Goal: Task Accomplishment & Management: Manage account settings

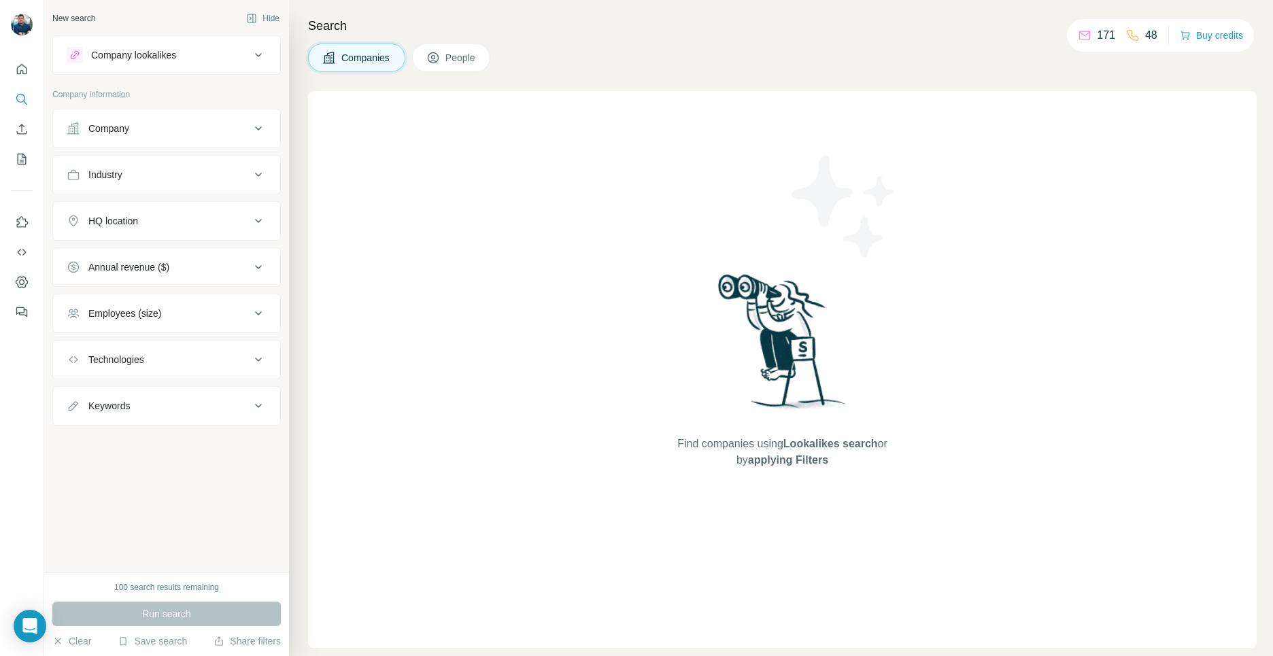
click at [265, 137] on button "Company" at bounding box center [166, 128] width 227 height 33
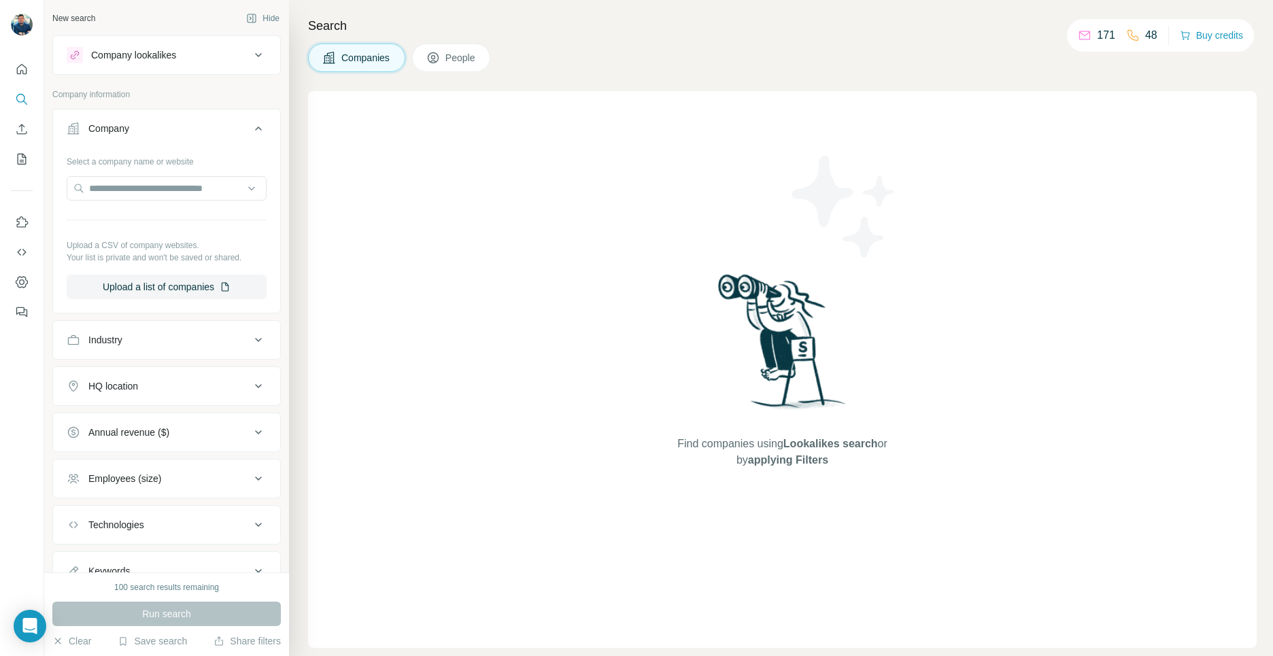
click at [258, 139] on button "Company" at bounding box center [166, 131] width 227 height 38
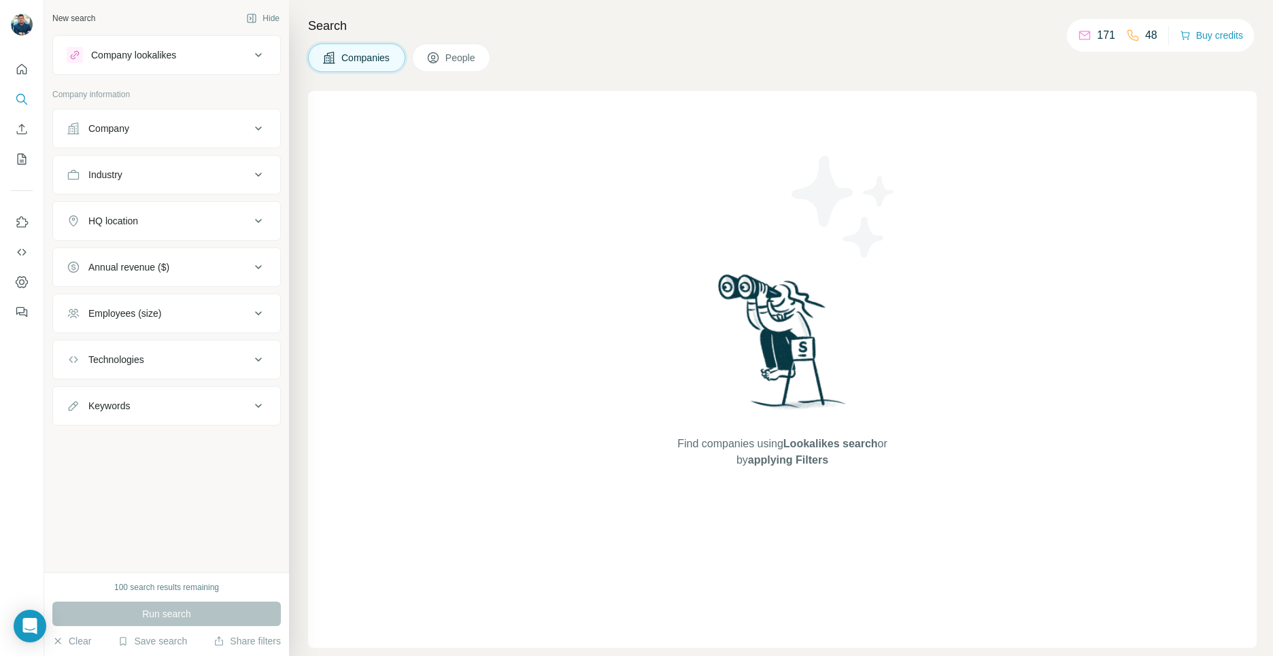
click at [471, 58] on span "People" at bounding box center [460, 58] width 31 height 14
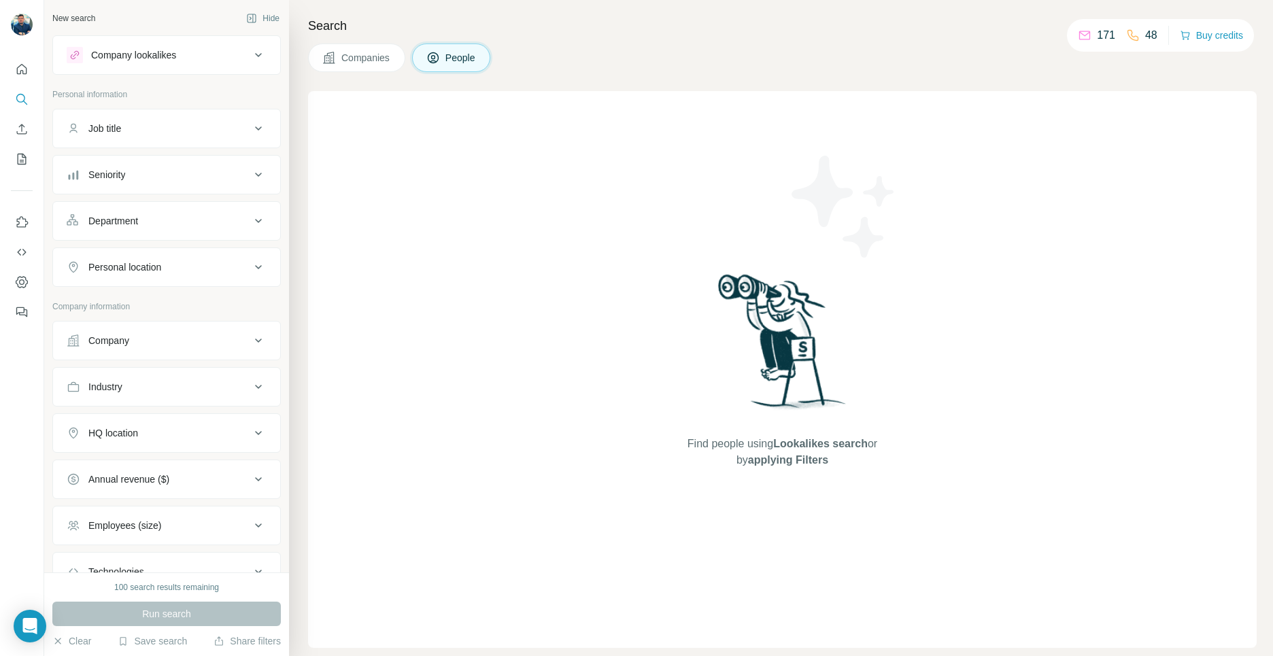
click at [250, 125] on icon at bounding box center [258, 128] width 16 height 16
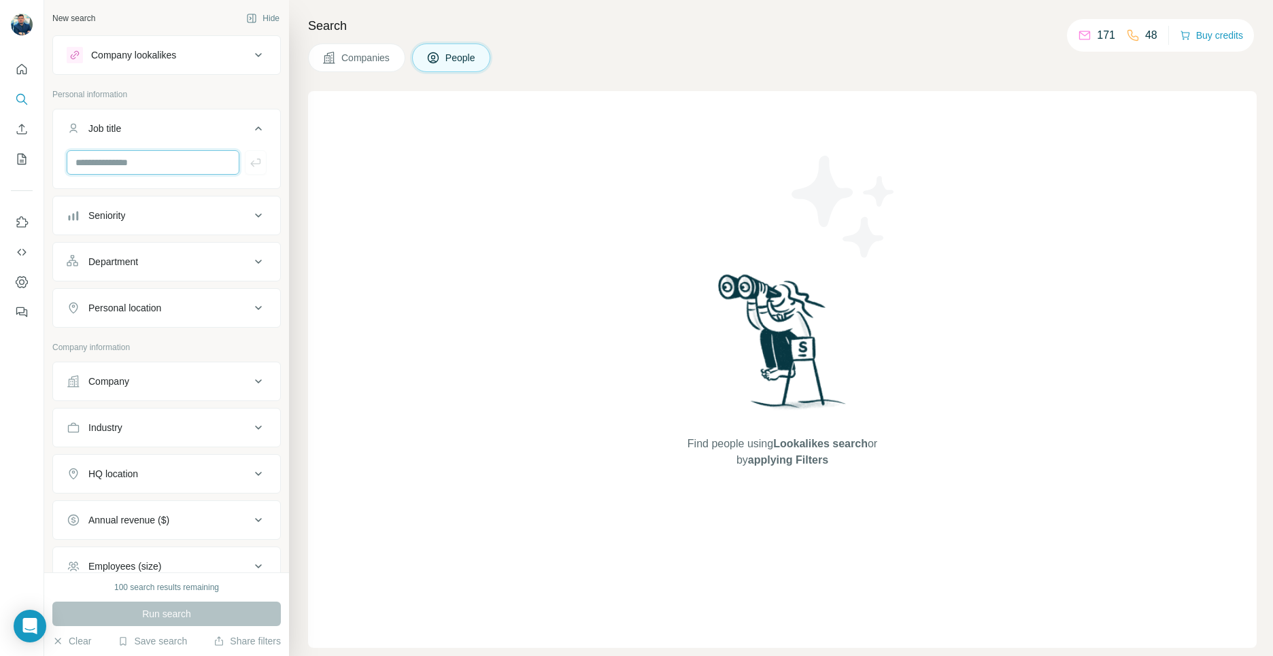
click at [175, 161] on input "text" at bounding box center [153, 162] width 173 height 24
type input "**"
click at [252, 165] on button "button" at bounding box center [256, 162] width 22 height 24
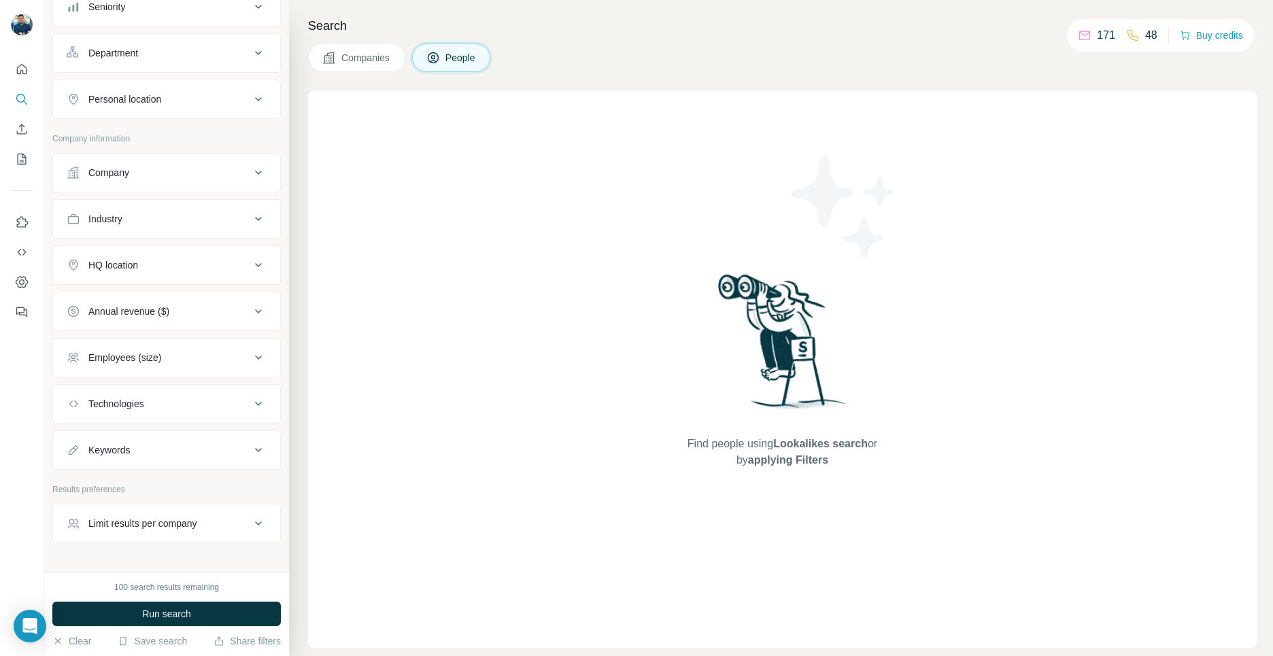
scroll to position [291, 0]
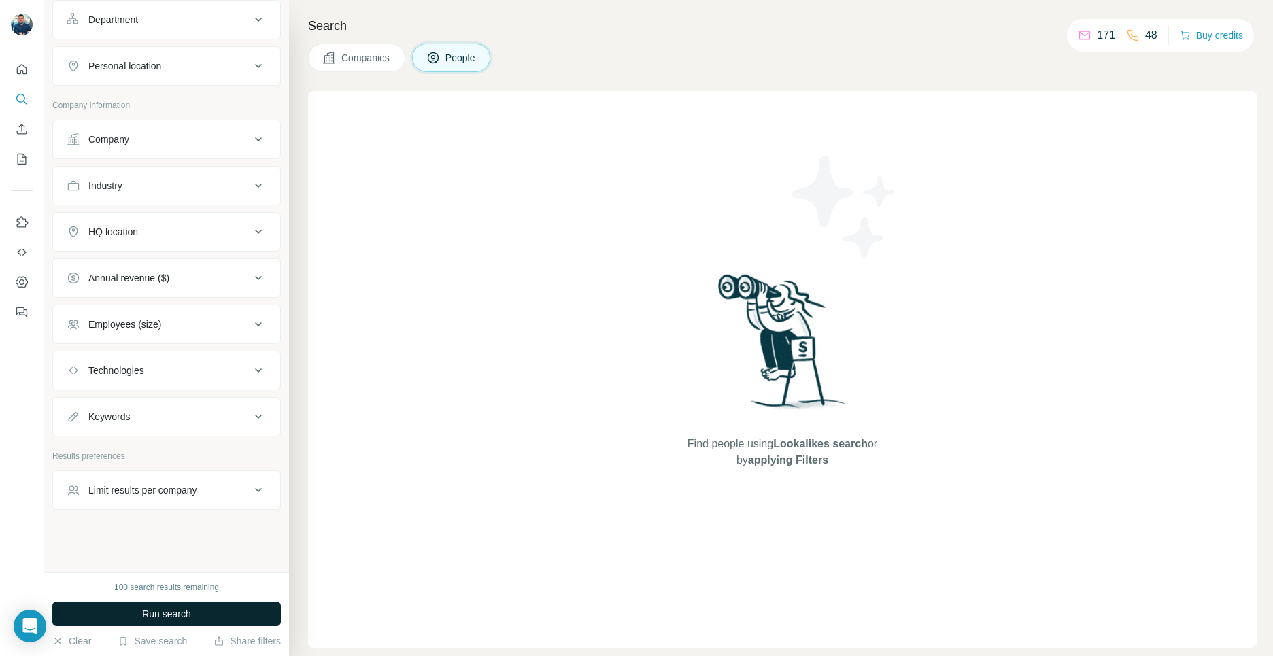
click at [233, 606] on button "Run search" at bounding box center [166, 614] width 229 height 24
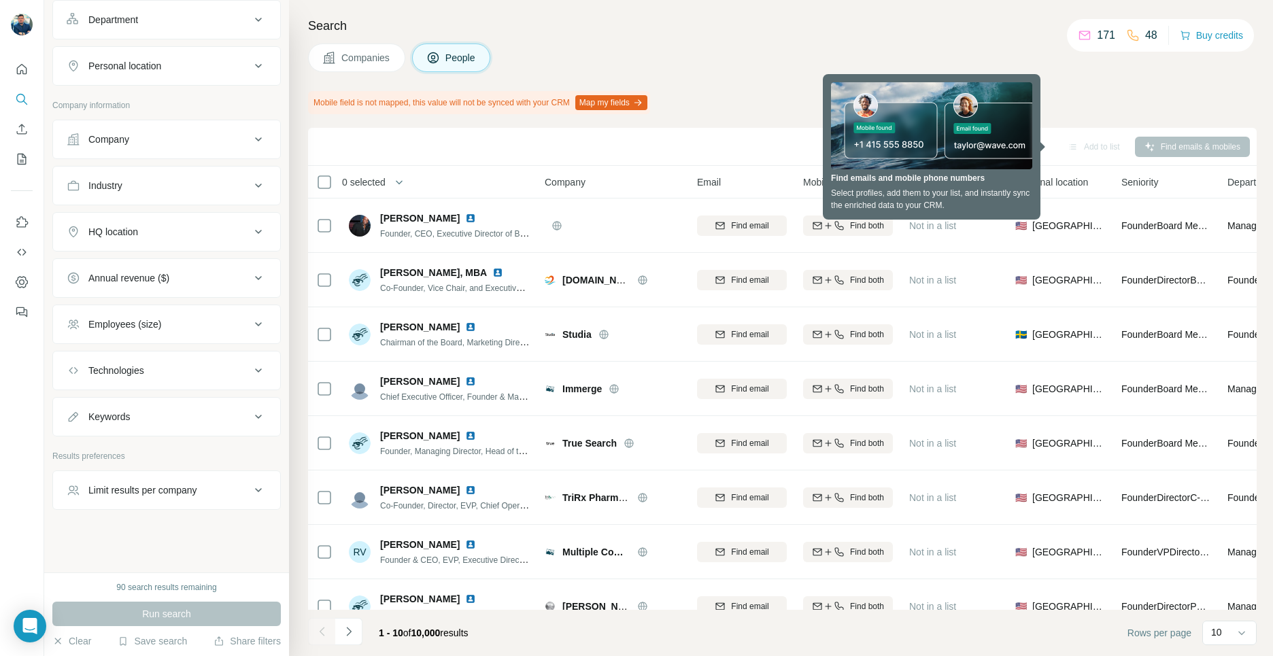
click at [776, 145] on div "Sync to Pipedrive Add to list Find emails & mobiles" at bounding box center [782, 147] width 935 height 24
click at [1103, 102] on div "Mobile field is not mapped, this value will not be synced with your CRM Map my …" at bounding box center [782, 102] width 949 height 23
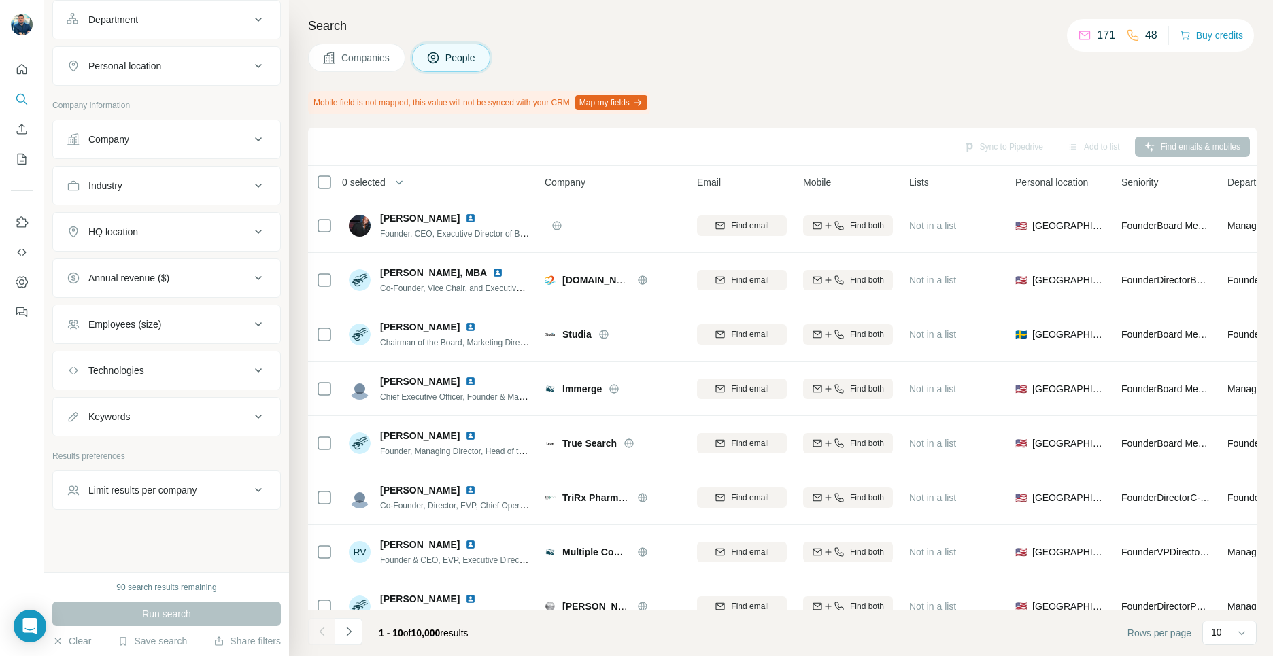
click at [183, 192] on div "Industry" at bounding box center [159, 186] width 184 height 14
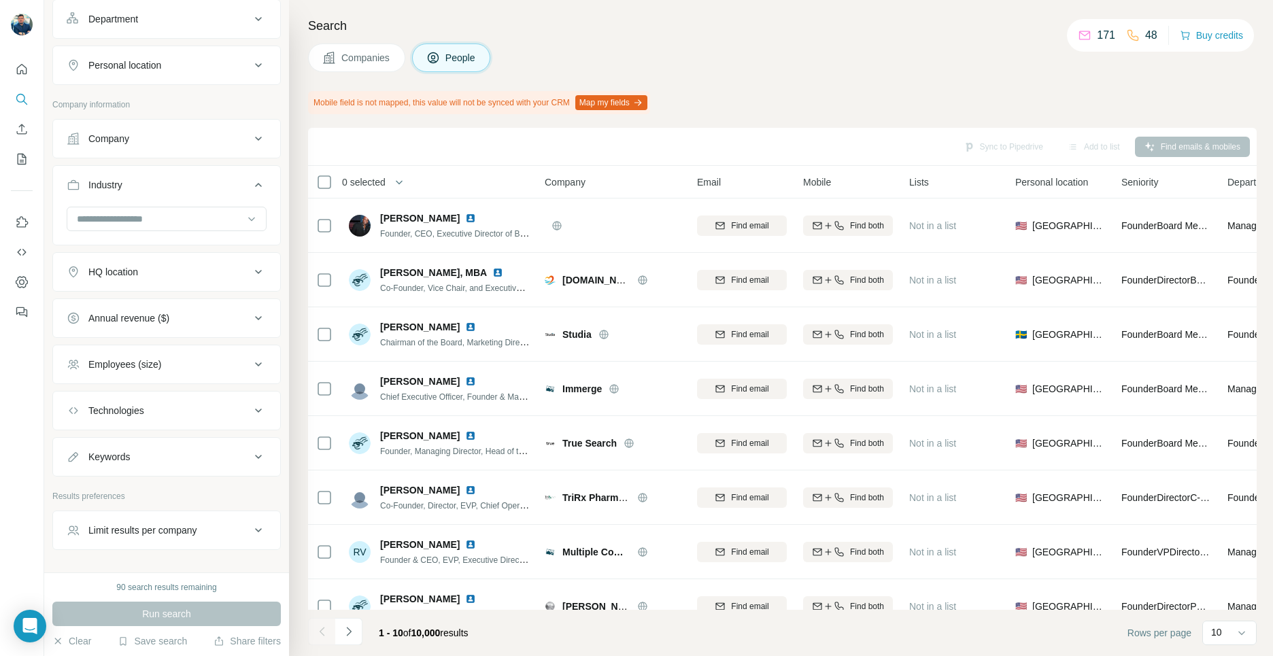
click at [183, 191] on div "Industry" at bounding box center [159, 185] width 184 height 14
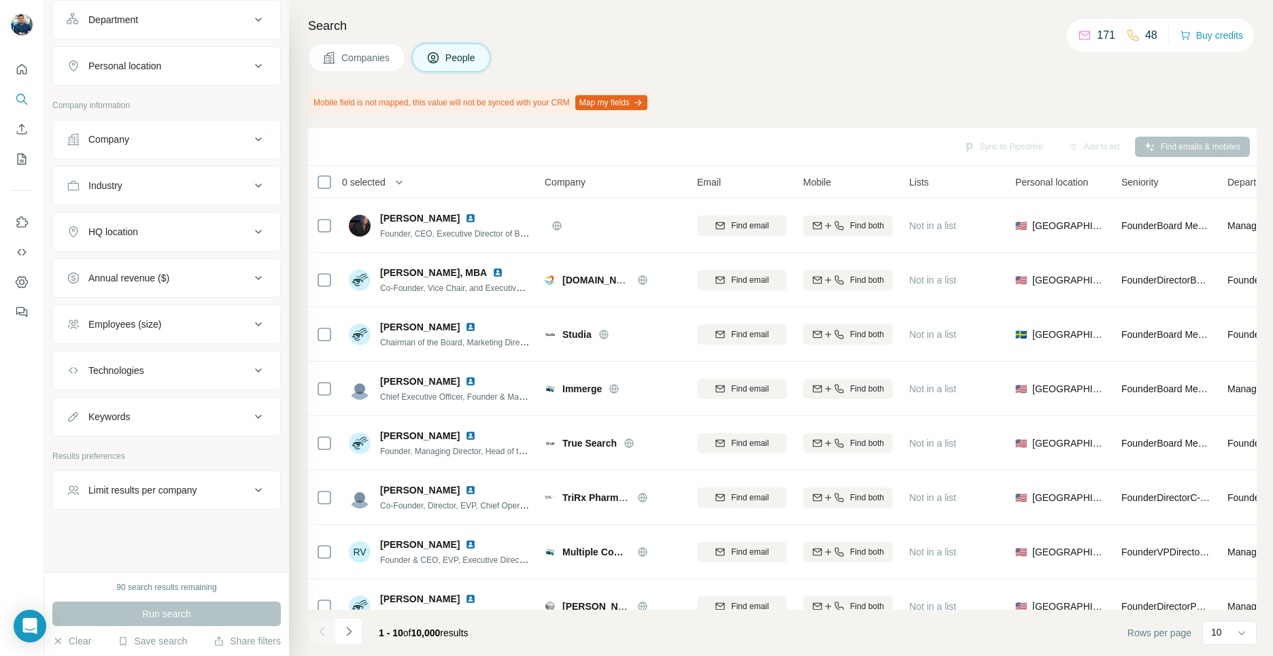
click at [167, 227] on div "HQ location" at bounding box center [159, 232] width 184 height 14
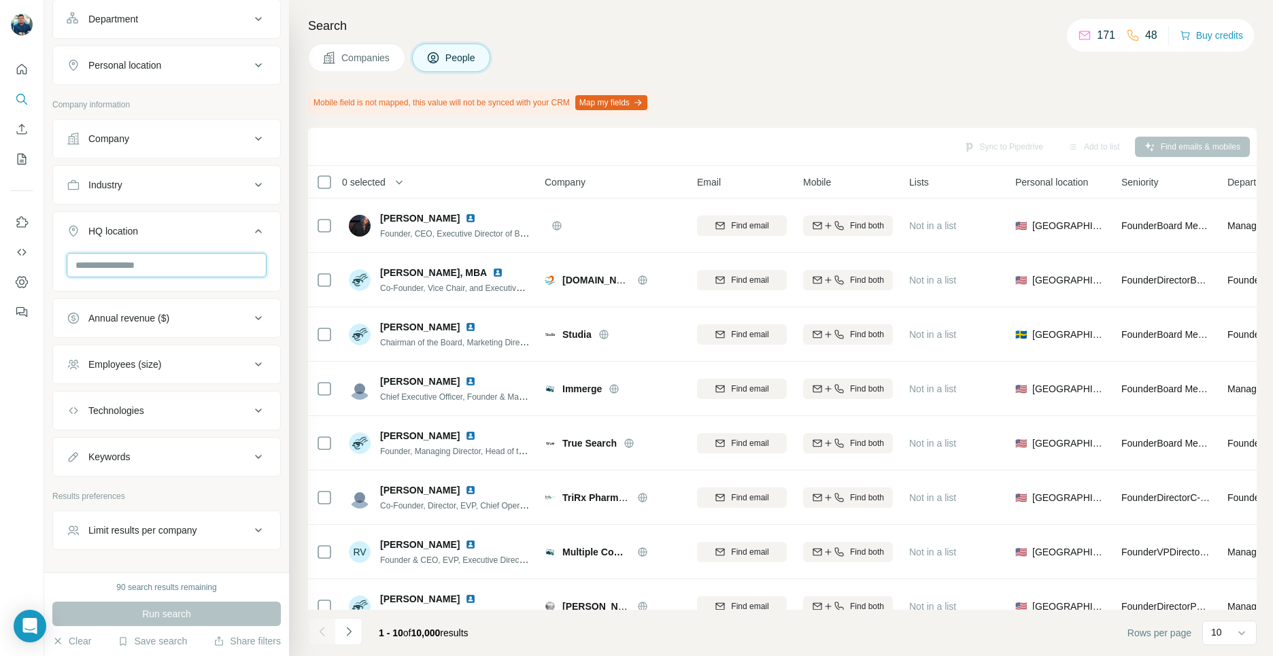
click at [169, 270] on input "text" at bounding box center [167, 265] width 200 height 24
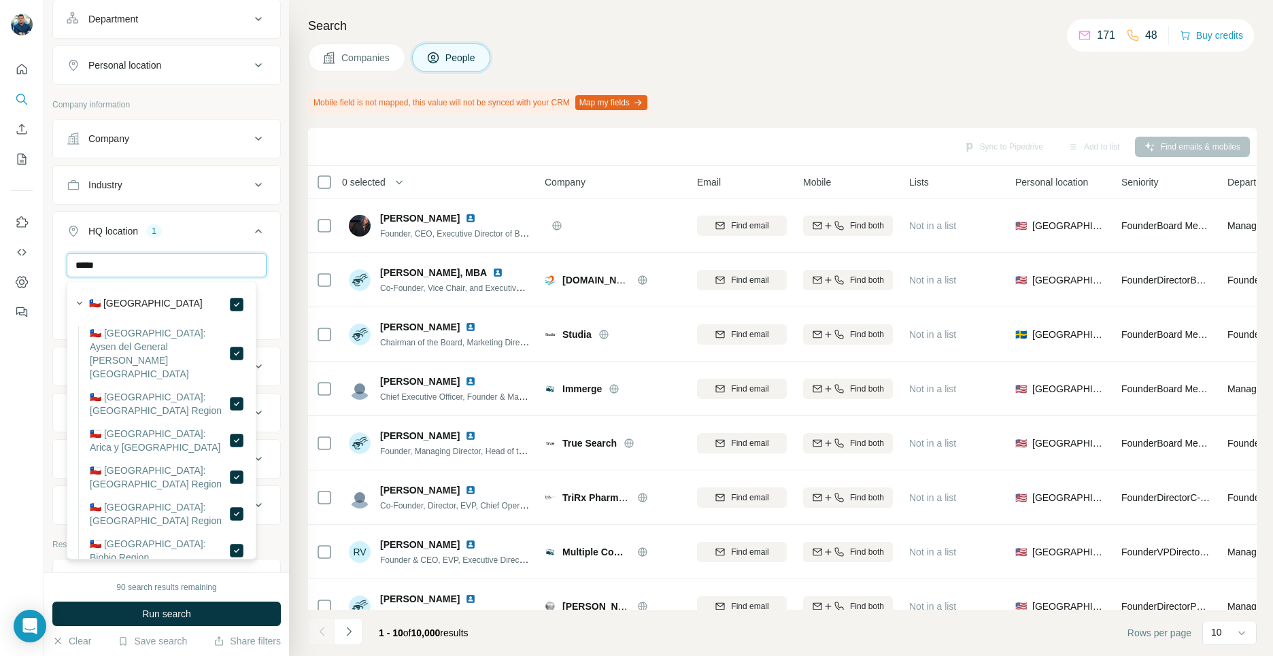
click at [114, 260] on input "*****" at bounding box center [167, 265] width 200 height 24
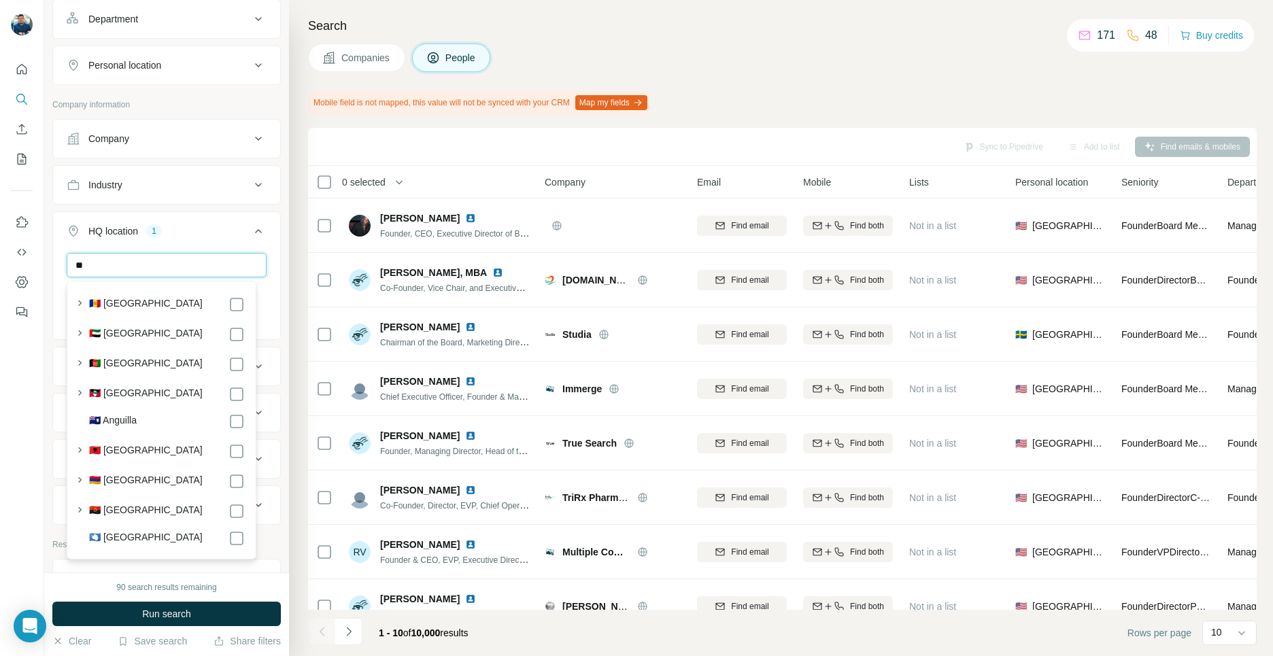
type input "*"
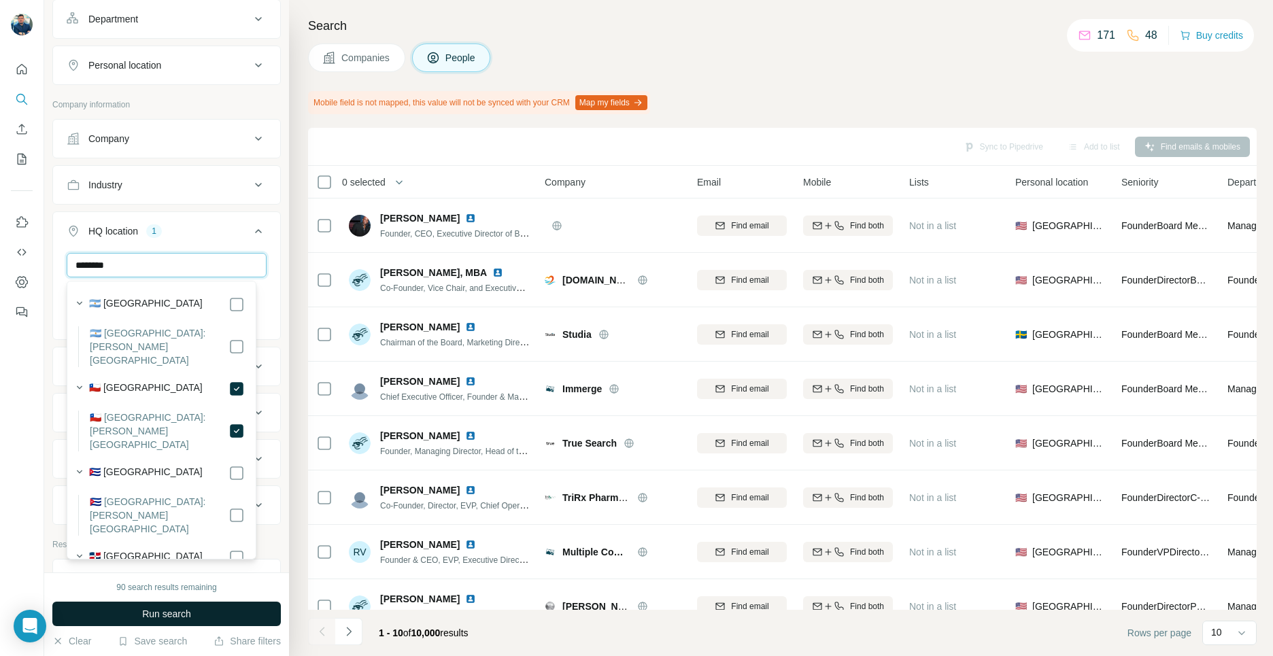
type input "********"
click at [178, 619] on span "Run search" at bounding box center [166, 614] width 49 height 14
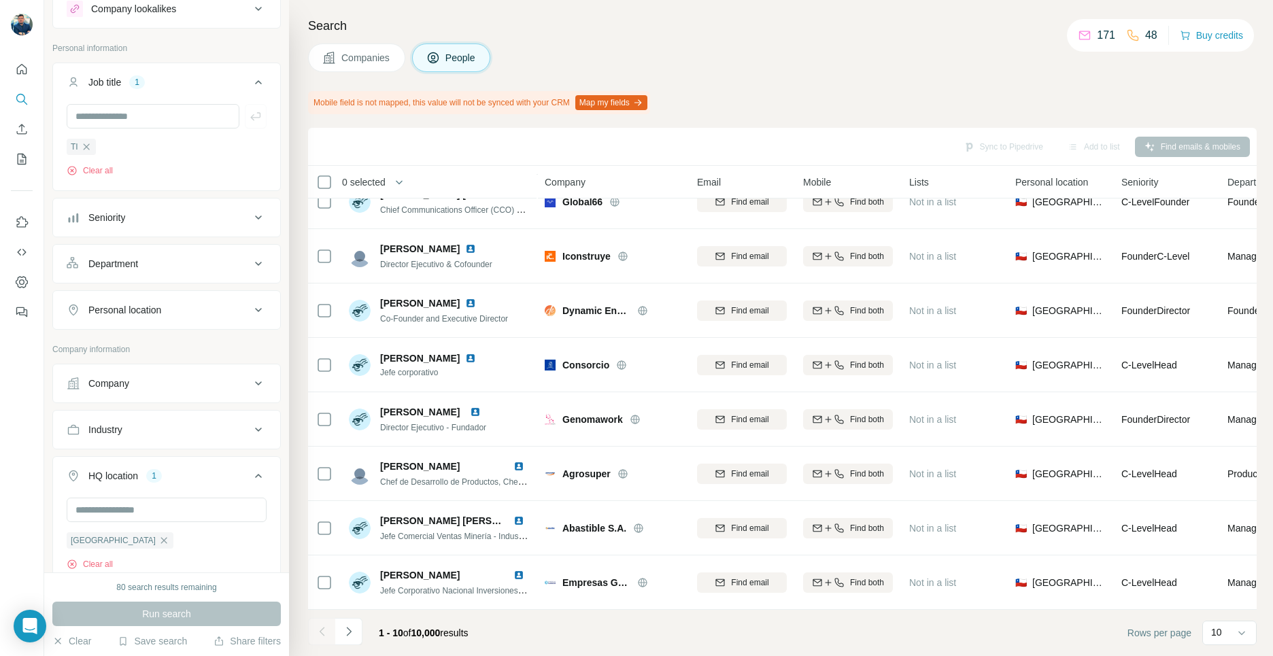
scroll to position [37, 0]
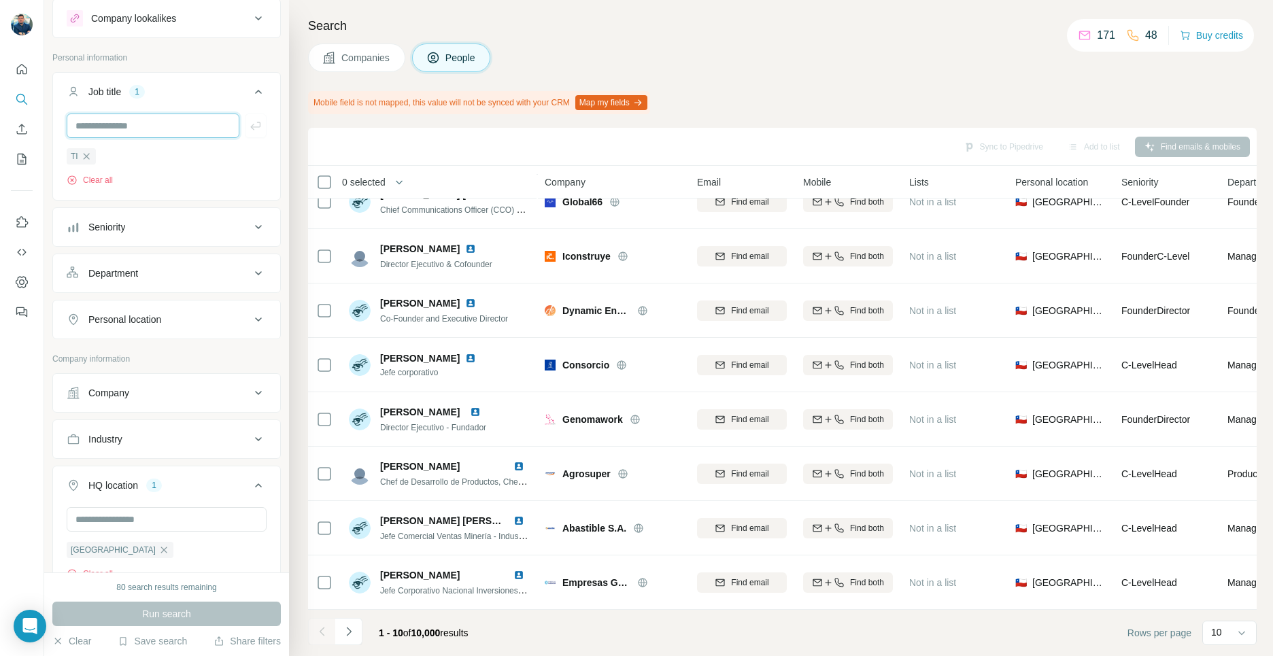
click at [169, 127] on input "text" at bounding box center [153, 126] width 173 height 24
type input "**********"
click at [251, 120] on icon "button" at bounding box center [256, 126] width 14 height 14
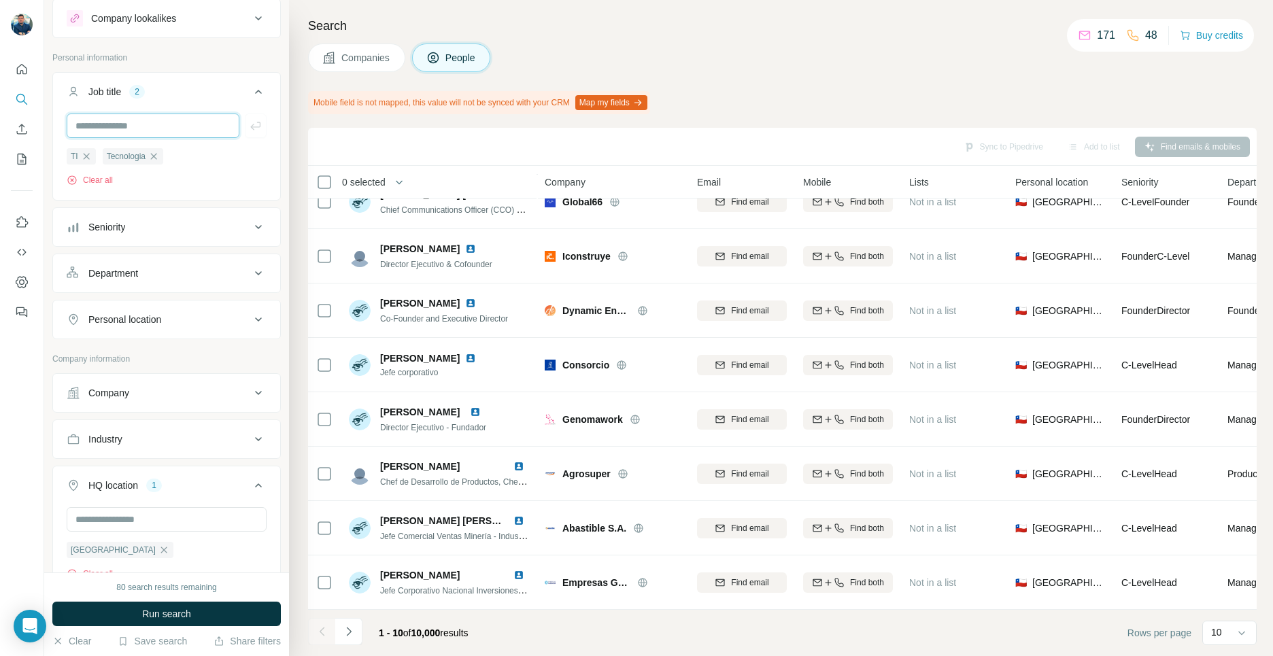
click at [155, 130] on input "text" at bounding box center [153, 126] width 173 height 24
type input "**********"
click at [250, 130] on icon "button" at bounding box center [256, 126] width 14 height 14
click at [106, 132] on input "text" at bounding box center [153, 126] width 173 height 24
type input "*******"
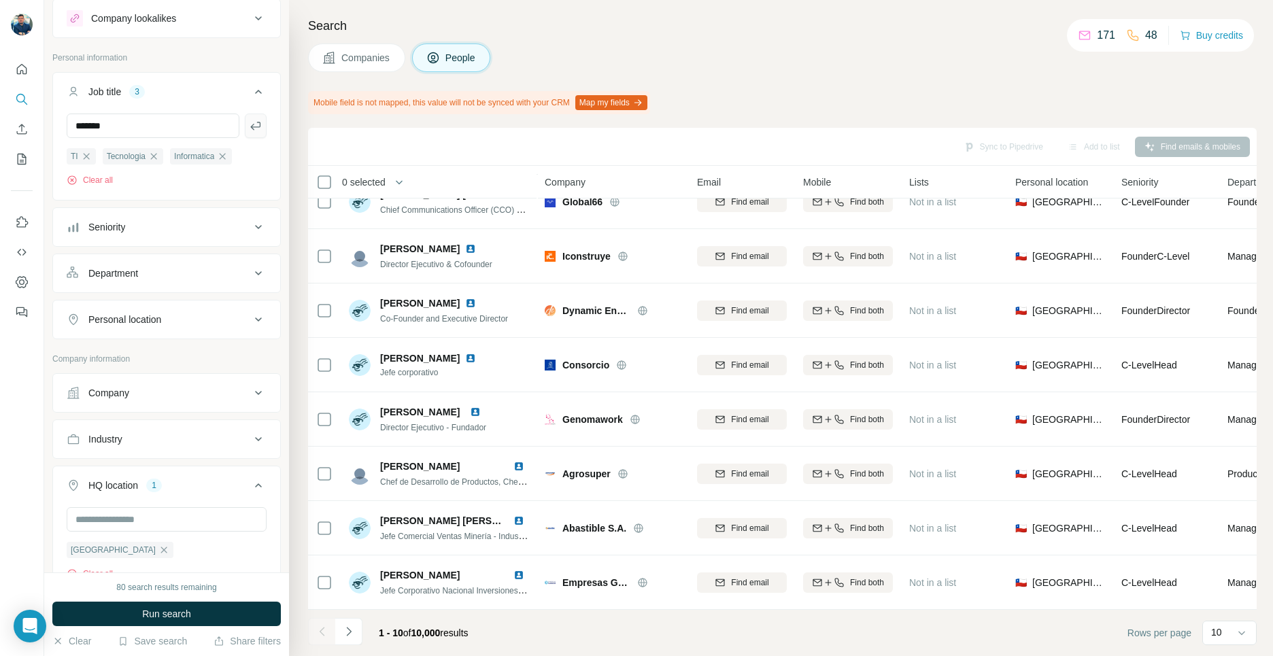
click at [249, 126] on icon "button" at bounding box center [256, 126] width 14 height 14
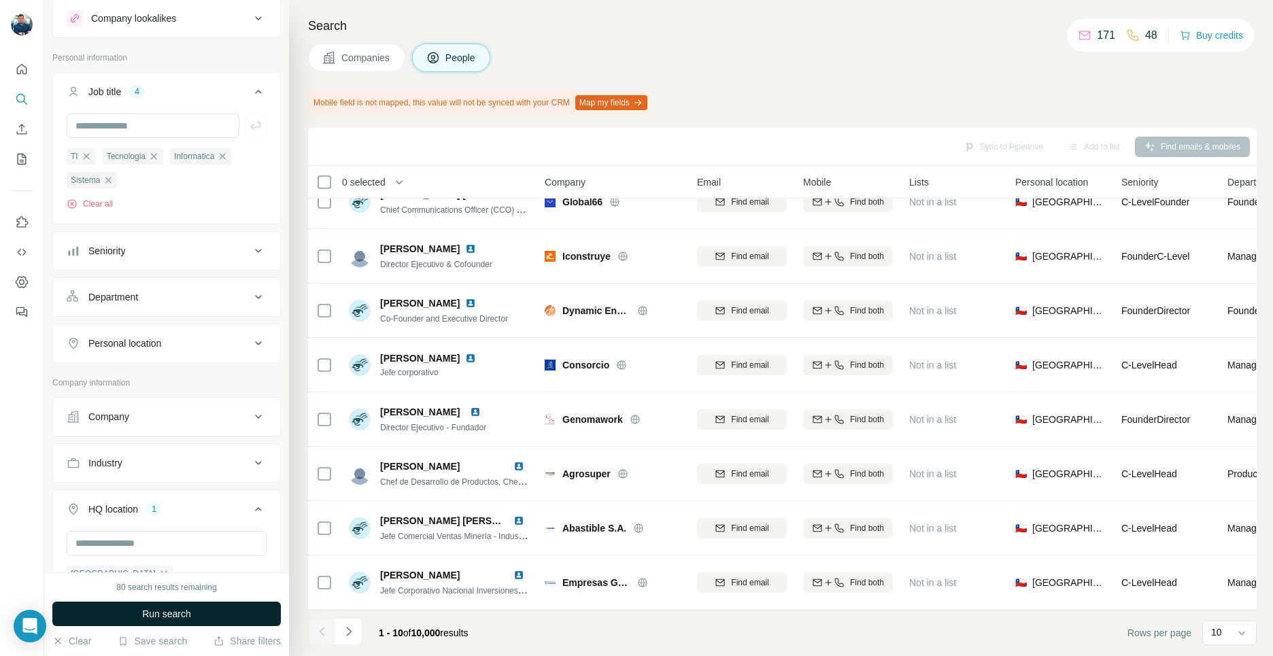
click at [155, 617] on span "Run search" at bounding box center [166, 614] width 49 height 14
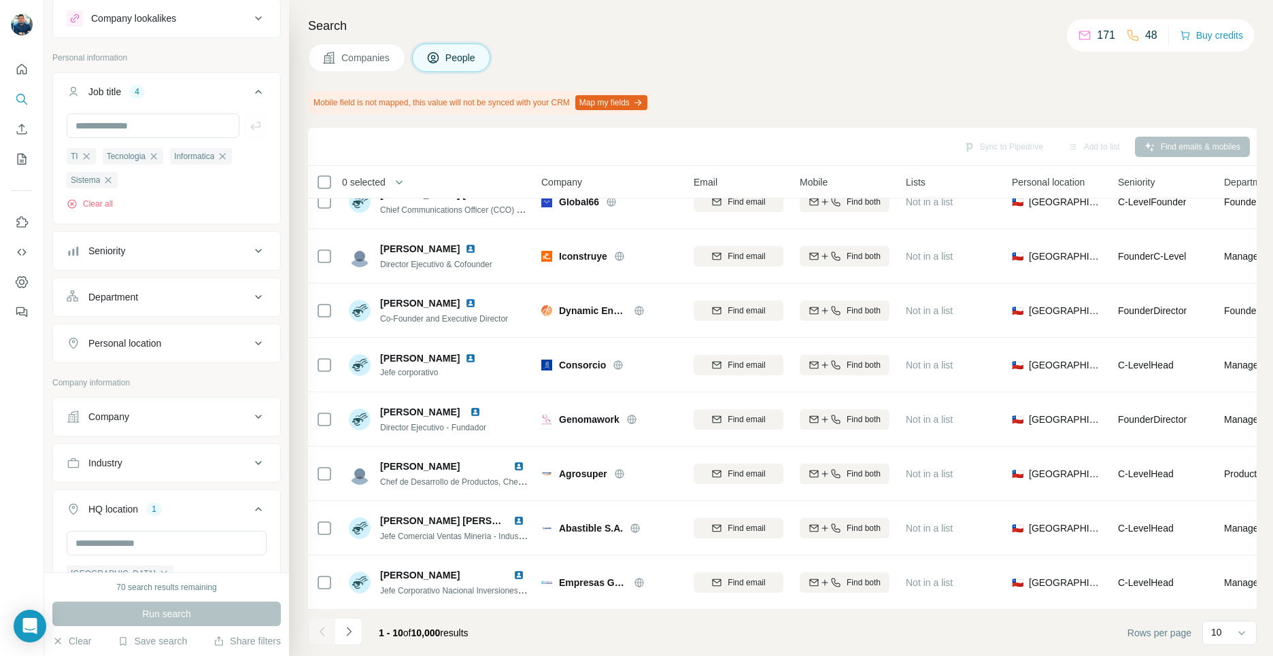
scroll to position [140, 0]
click at [1020, 150] on div "Sync to Pipedrive Add to list Find emails & mobiles" at bounding box center [782, 147] width 935 height 24
click at [969, 137] on div "Sync to Pipedrive Add to list Find emails & mobiles" at bounding box center [782, 147] width 935 height 24
click at [629, 92] on div "Mobile field is not mapped, this value will not be synced with your CRM Map my …" at bounding box center [479, 102] width 342 height 23
click at [626, 103] on button "Map my fields" at bounding box center [611, 102] width 72 height 15
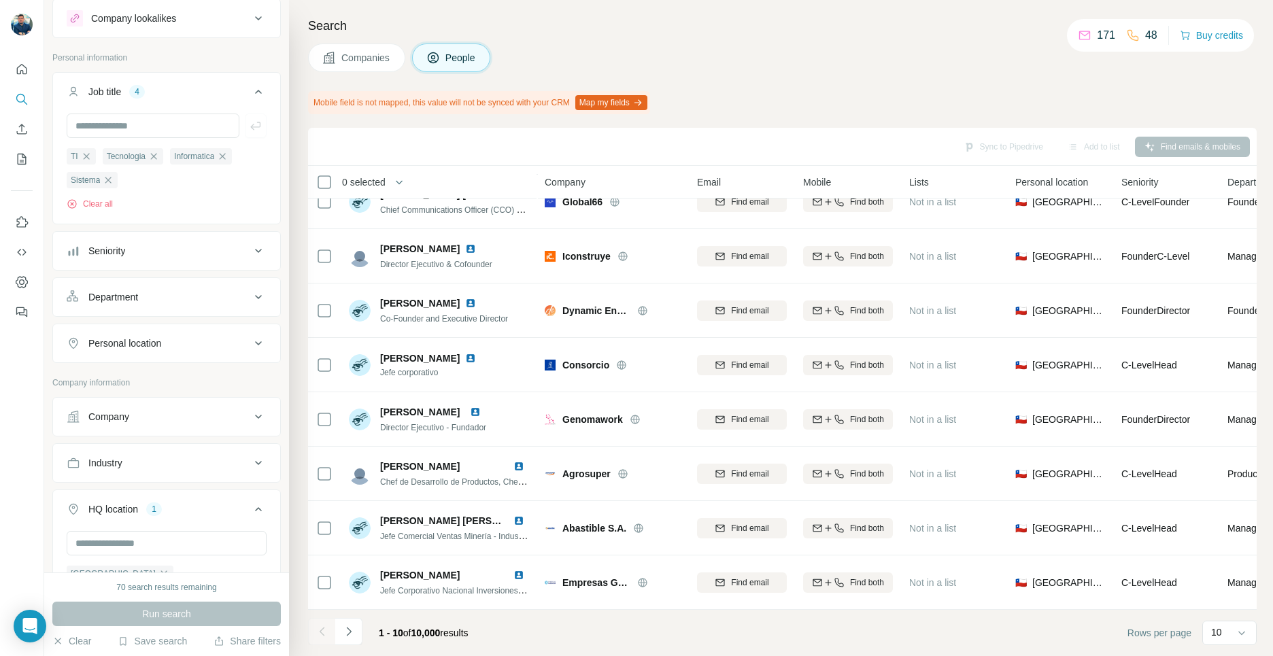
click at [359, 61] on span "Companies" at bounding box center [366, 58] width 50 height 14
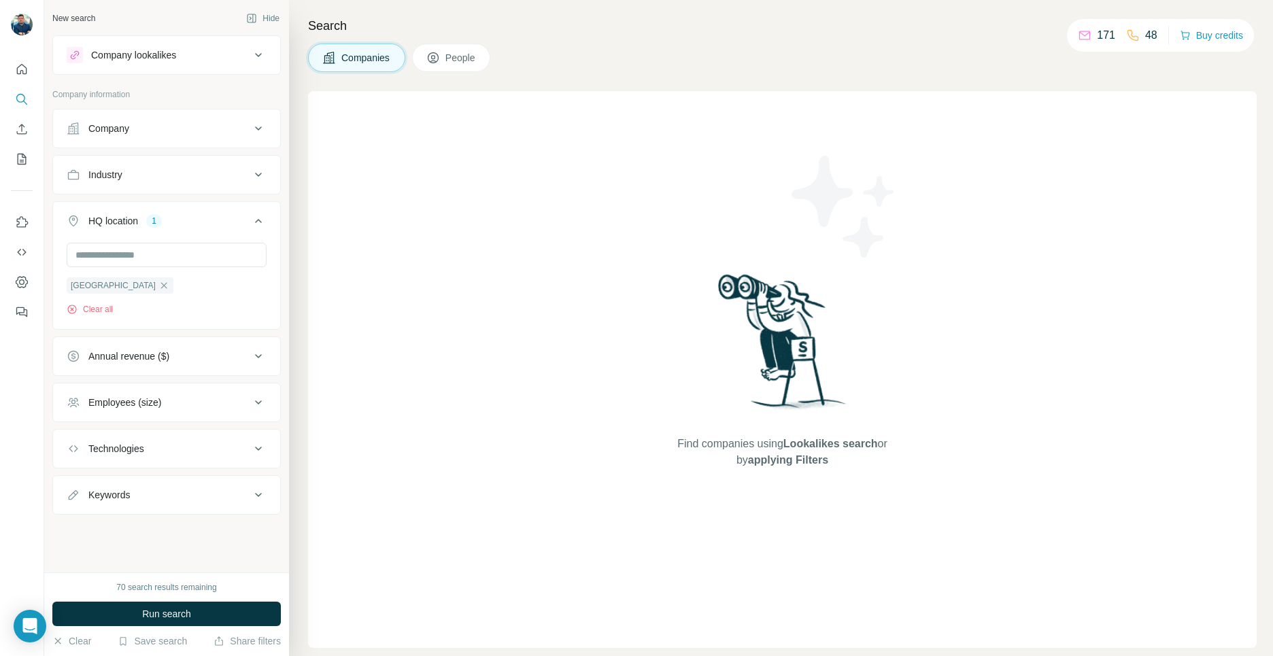
scroll to position [0, 0]
click at [20, 158] on icon "My lists" at bounding box center [22, 159] width 14 height 14
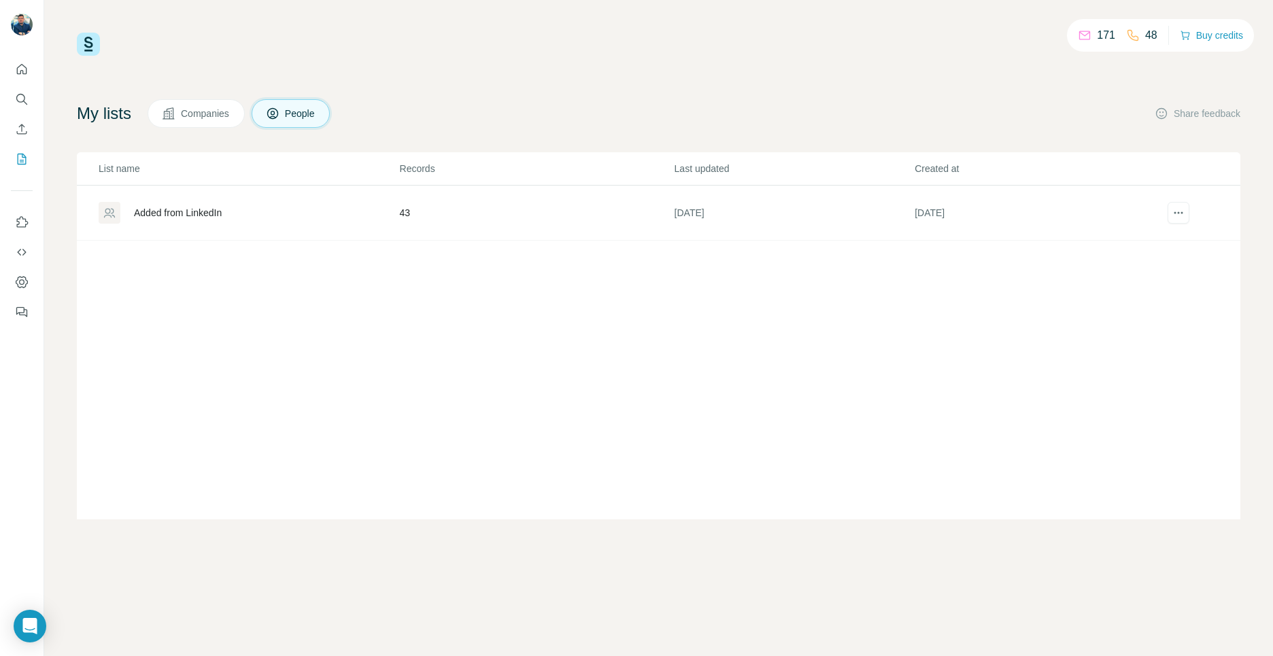
click at [183, 213] on div "Added from LinkedIn" at bounding box center [178, 213] width 88 height 14
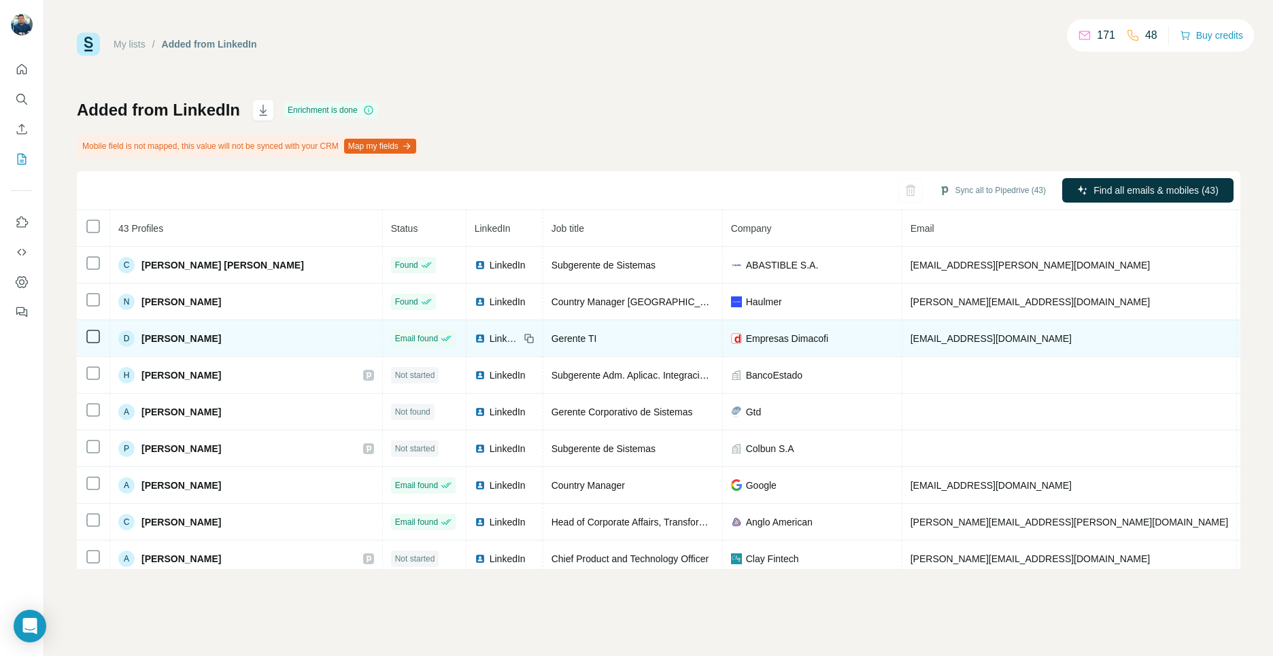
click at [1245, 339] on span "Not requested" at bounding box center [1275, 338] width 60 height 11
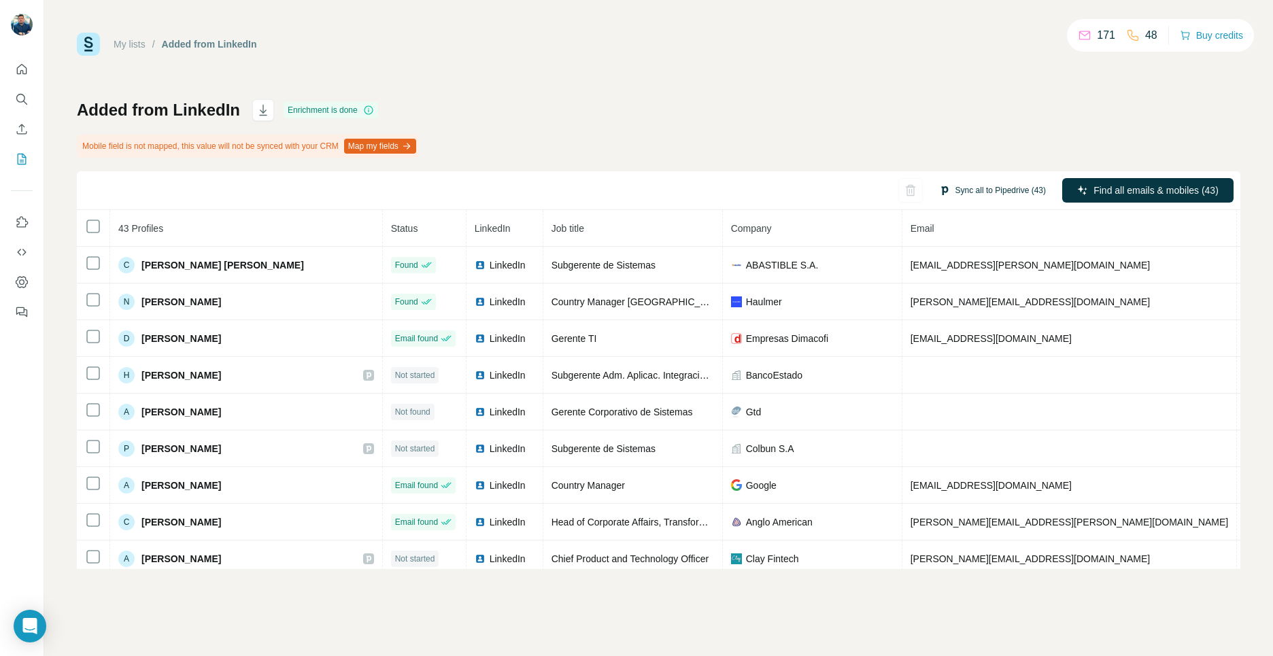
click at [1009, 188] on button "Sync all to Pipedrive (43)" at bounding box center [993, 190] width 126 height 20
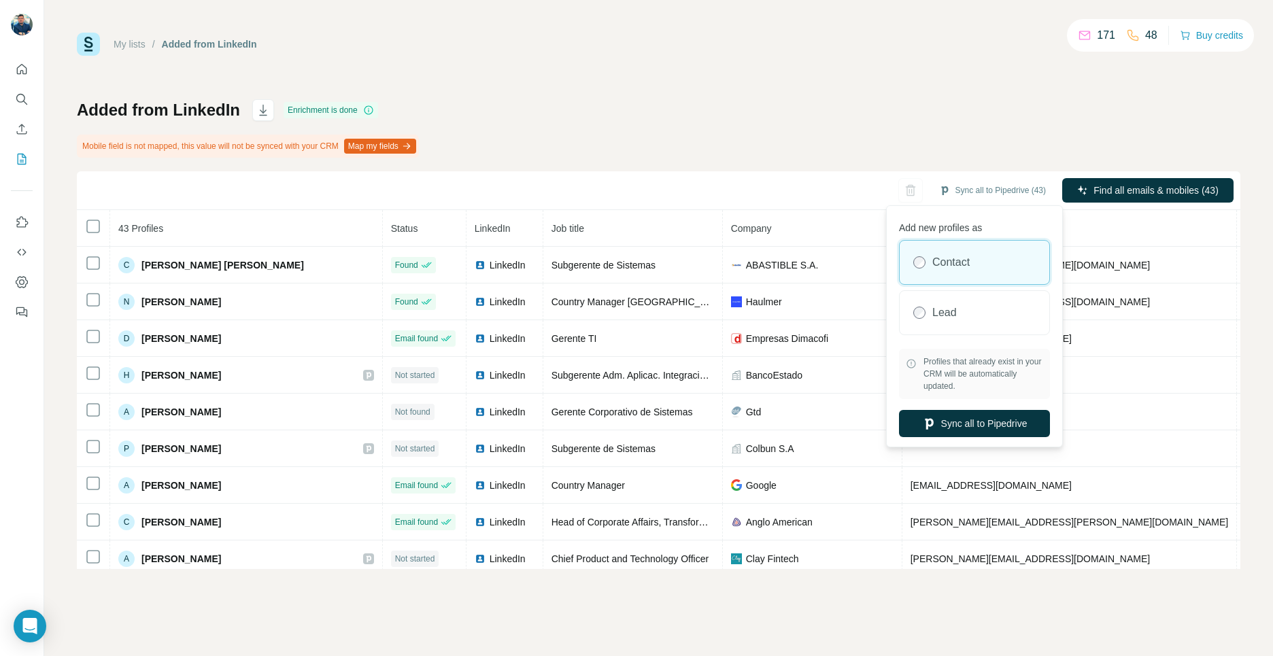
click at [867, 128] on div "Added from LinkedIn Enrichment is done Mobile field is not mapped, this value w…" at bounding box center [659, 334] width 1164 height 470
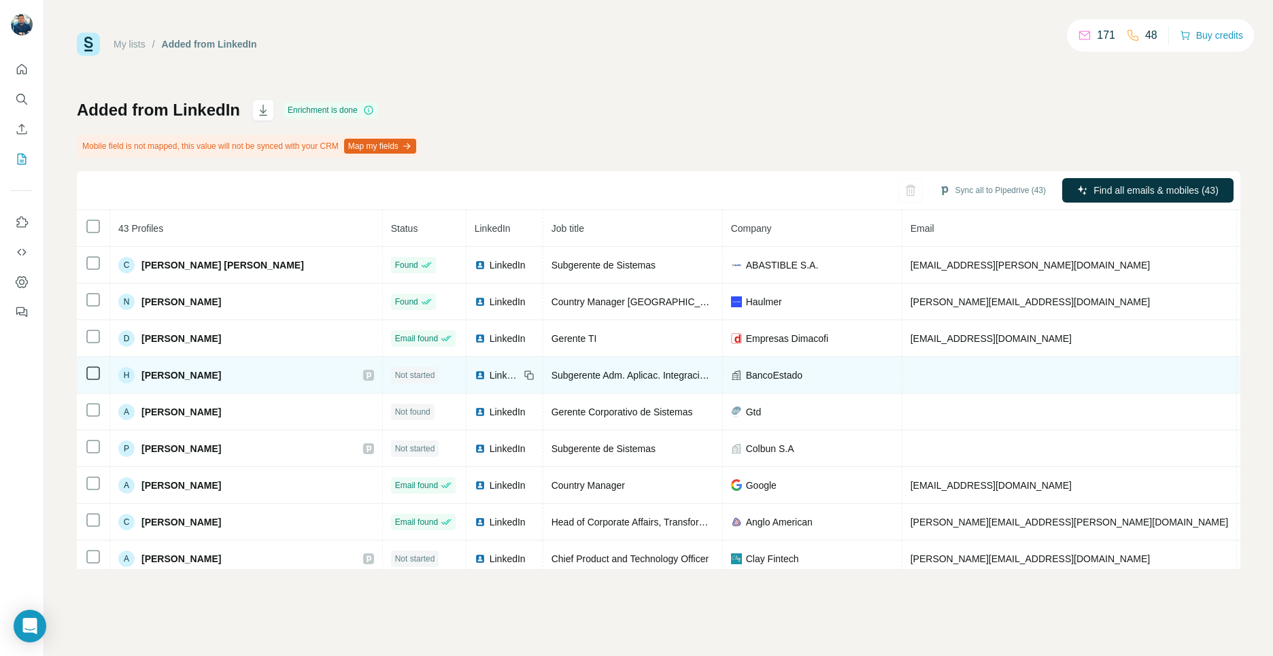
click at [366, 375] on icon at bounding box center [368, 375] width 5 height 7
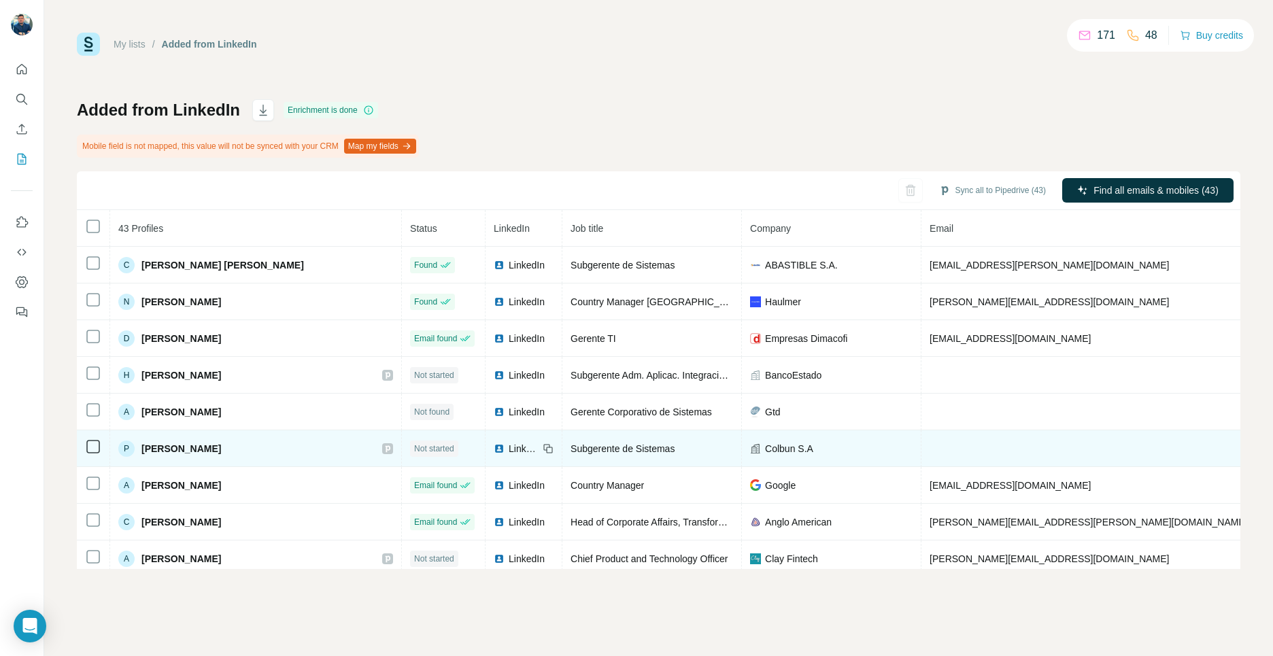
scroll to position [3, 0]
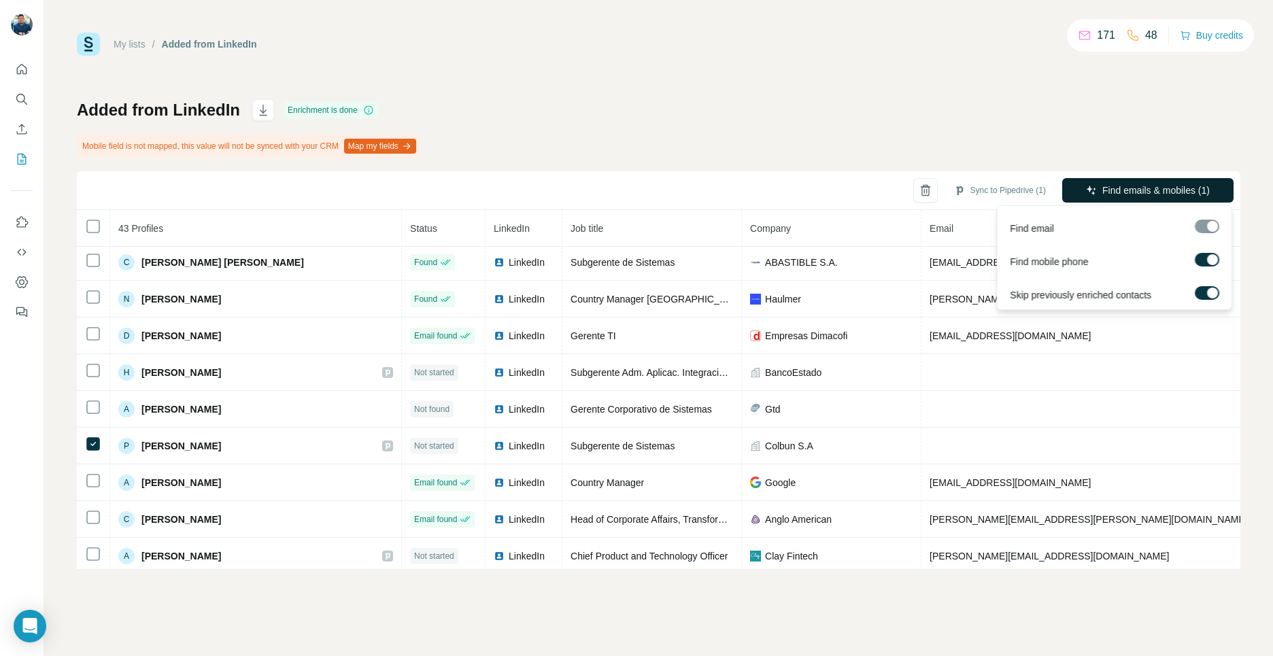
click at [1175, 190] on span "Find emails & mobiles (1)" at bounding box center [1155, 191] width 107 height 14
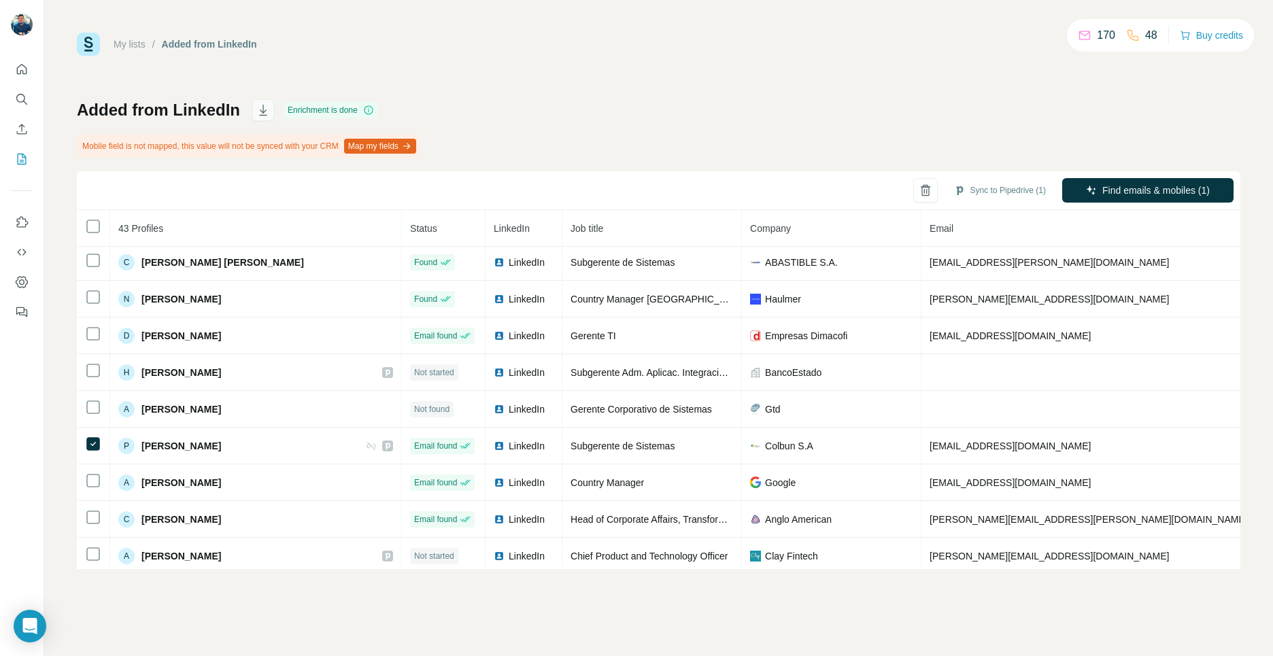
click at [256, 106] on icon "button" at bounding box center [263, 110] width 14 height 14
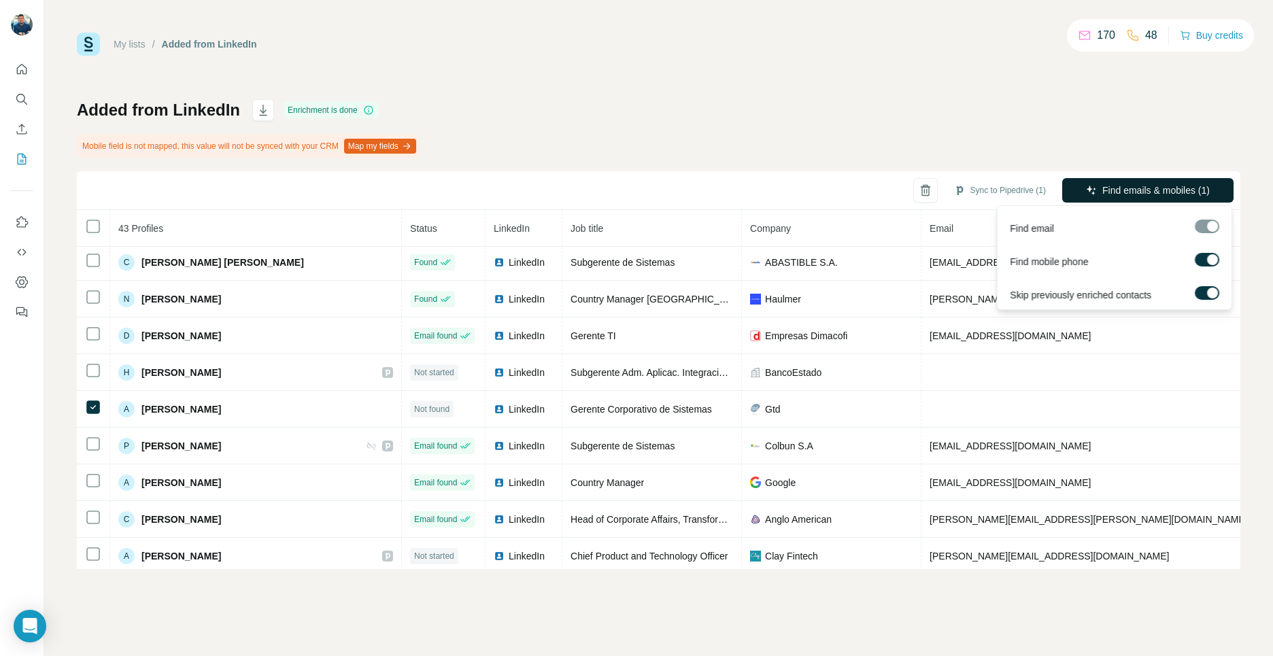
click at [1139, 182] on button "Find emails & mobiles (1)" at bounding box center [1147, 190] width 171 height 24
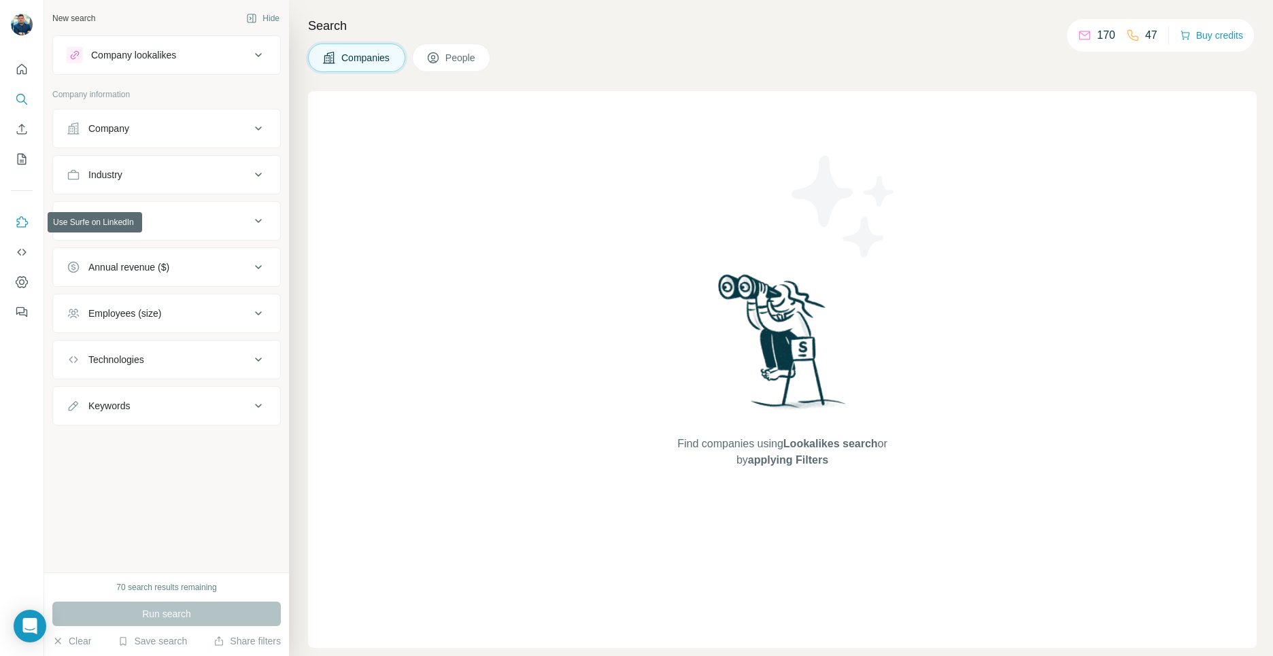
click at [18, 222] on icon "Use Surfe on LinkedIn" at bounding box center [23, 221] width 12 height 11
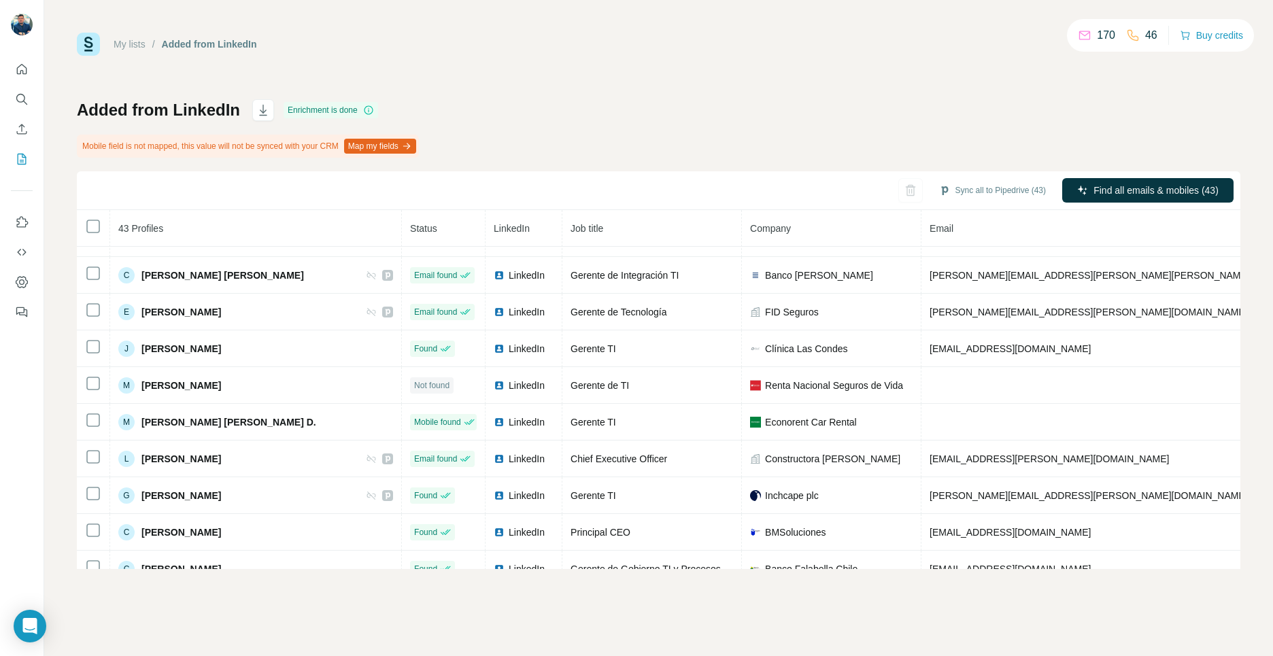
scroll to position [1236, 0]
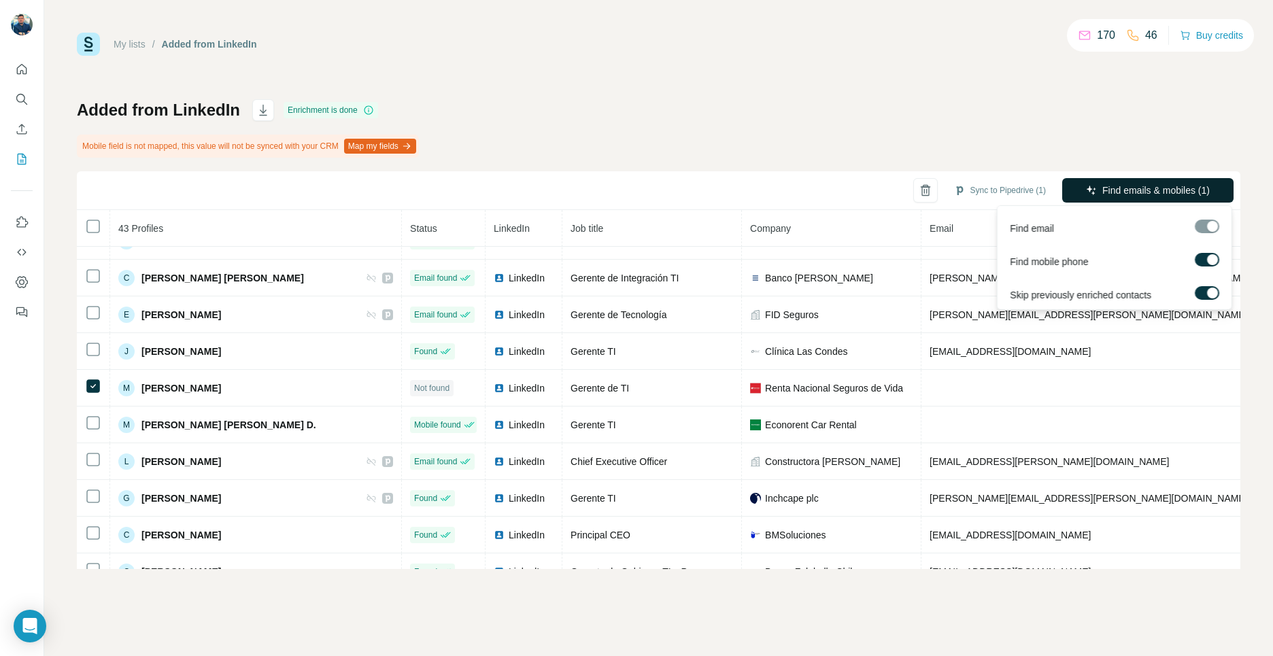
click at [1106, 182] on button "Find emails & mobiles (1)" at bounding box center [1147, 190] width 171 height 24
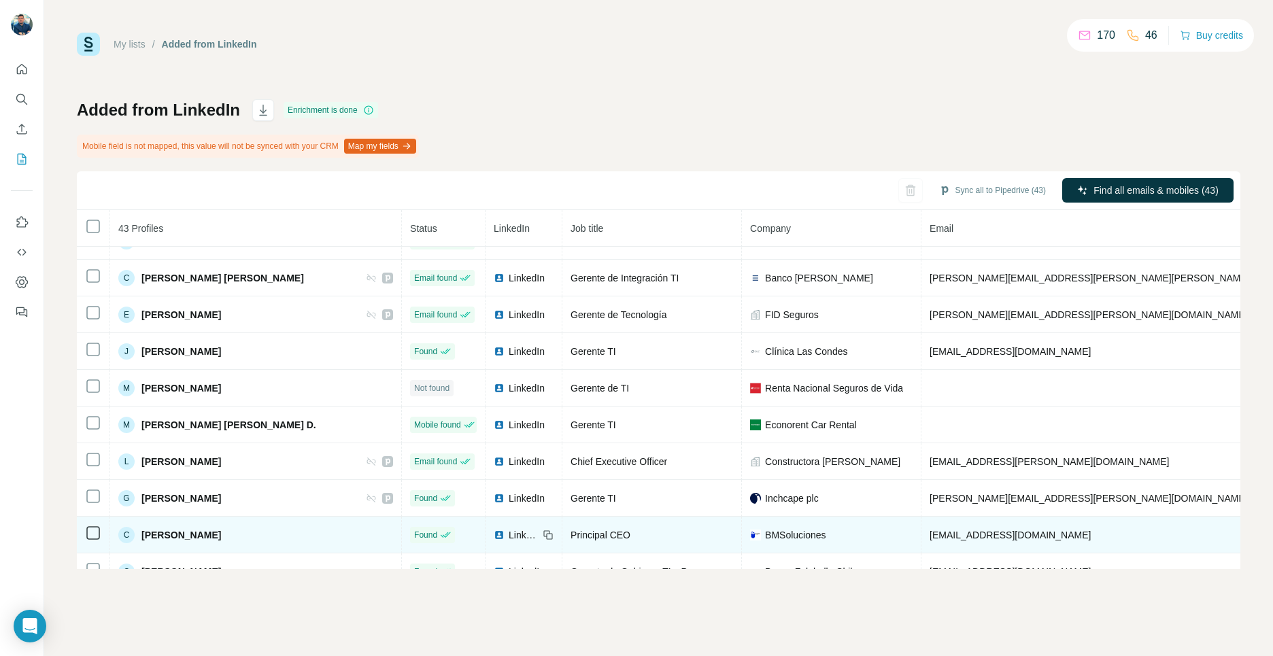
click at [86, 541] on td at bounding box center [93, 535] width 33 height 37
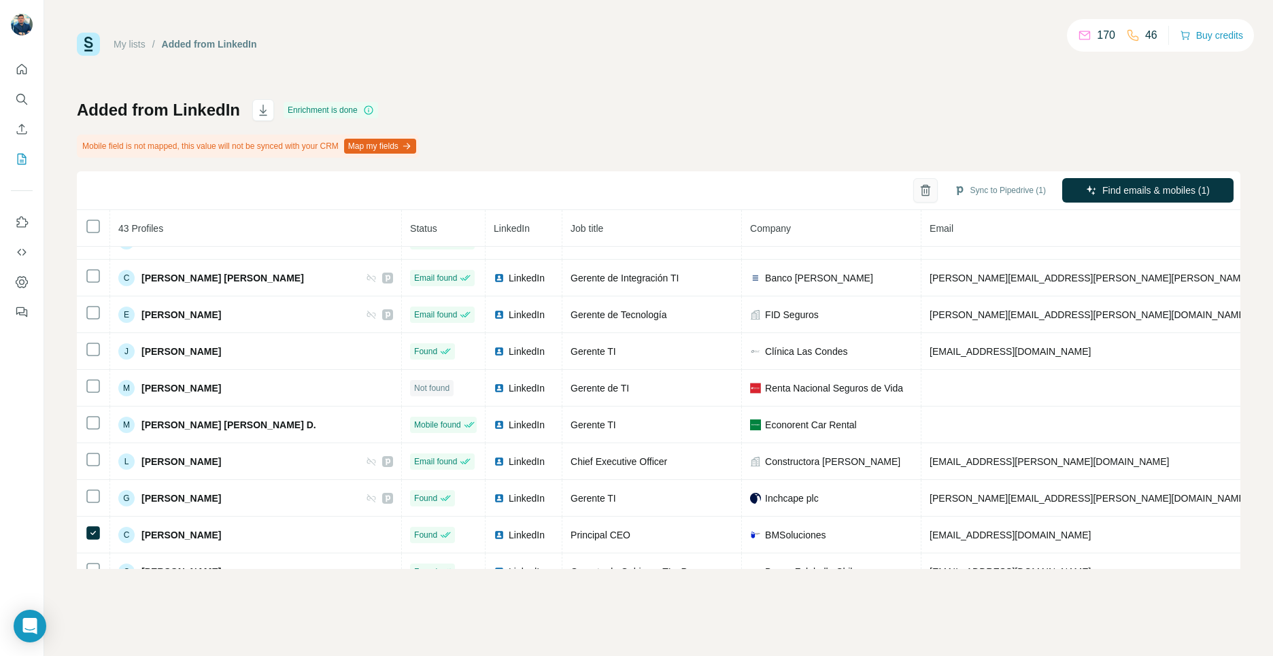
click at [913, 195] on button "button" at bounding box center [925, 190] width 24 height 24
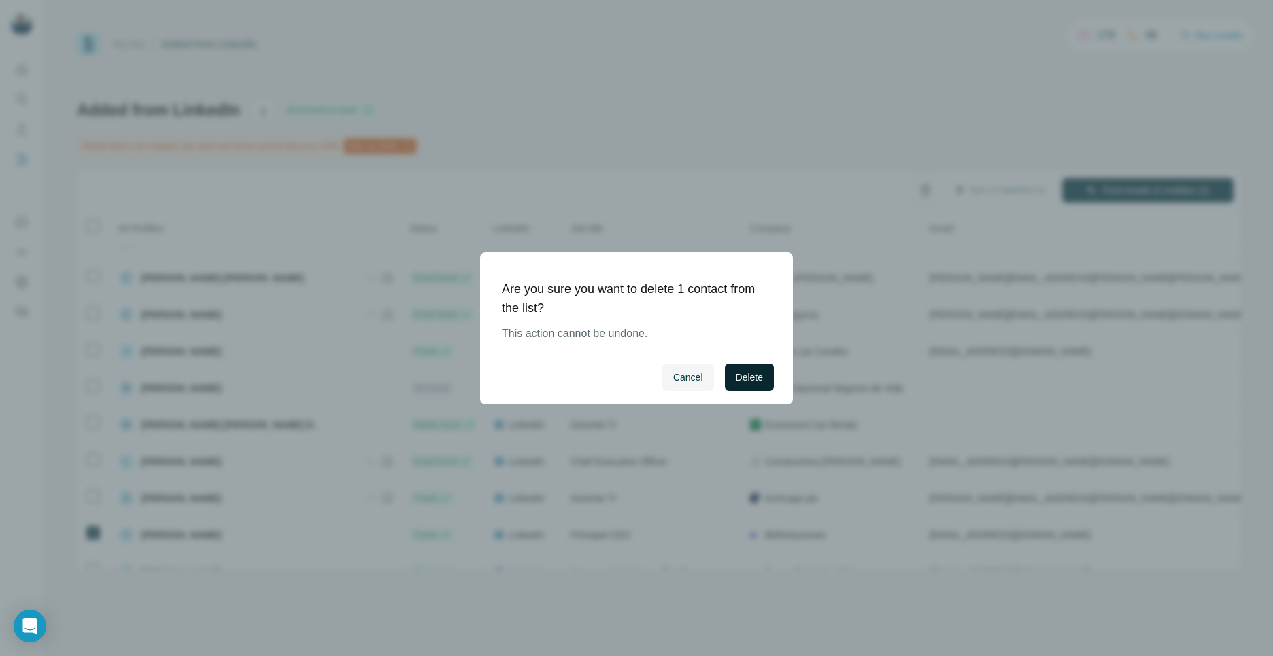
click at [743, 377] on span "Delete" at bounding box center [749, 378] width 27 height 14
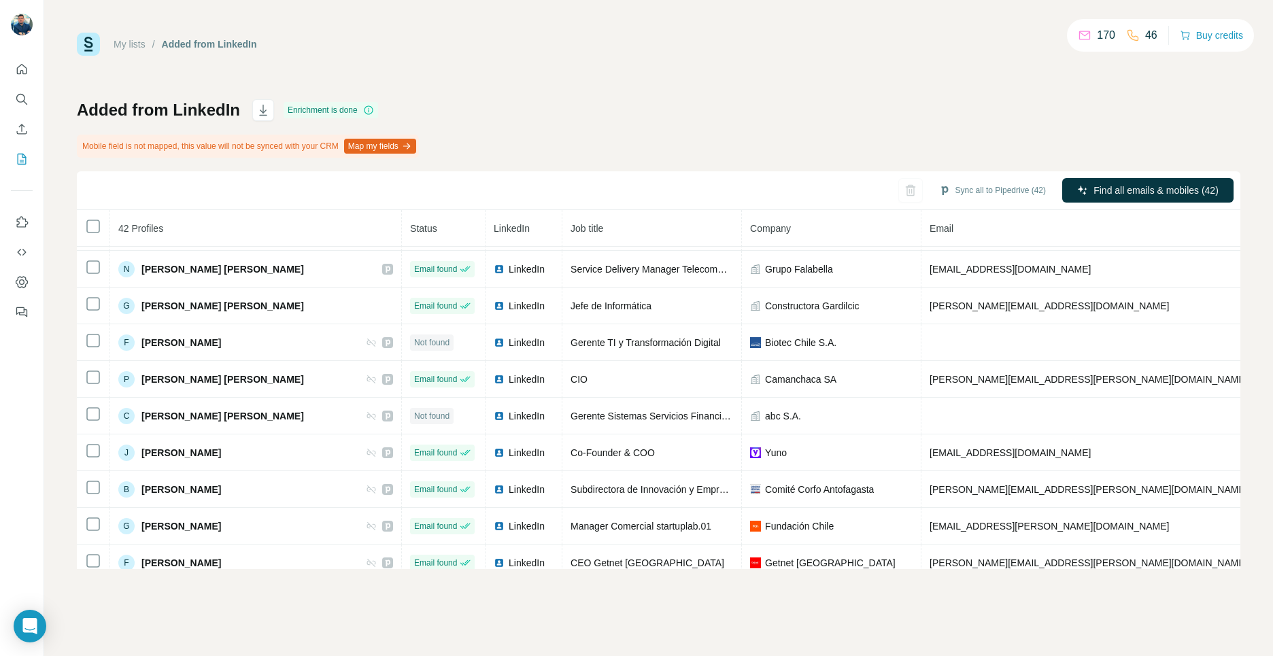
scroll to position [697, 0]
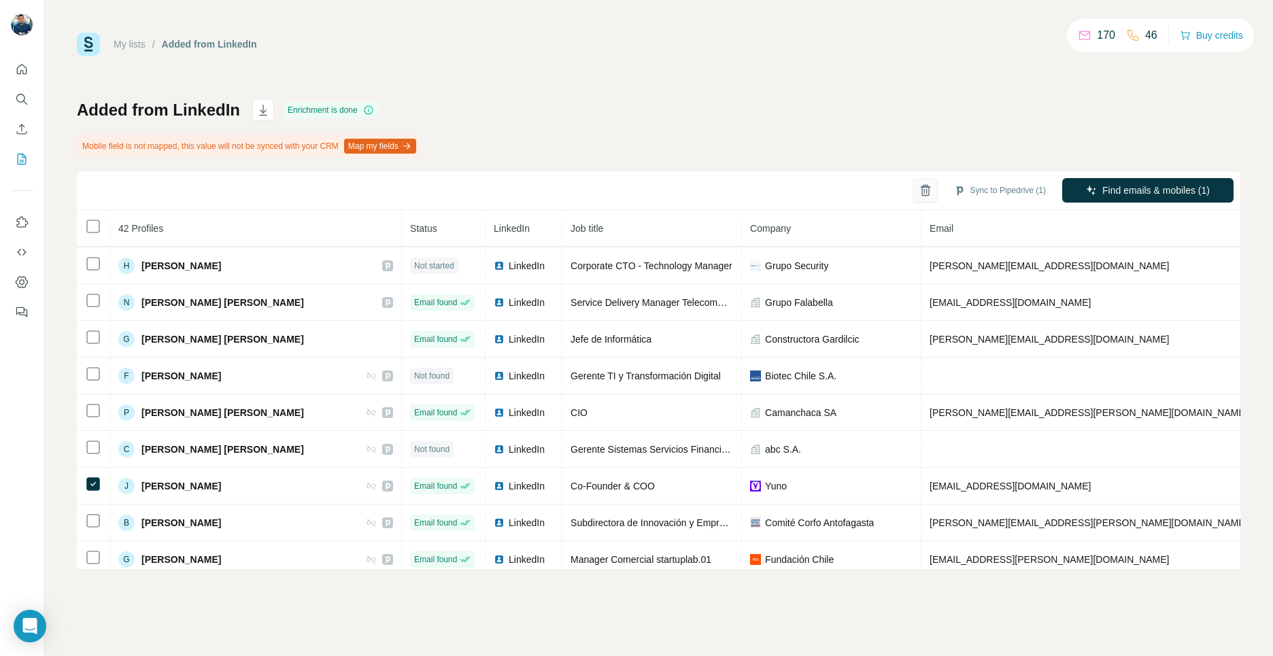
click at [922, 197] on button "button" at bounding box center [925, 190] width 24 height 24
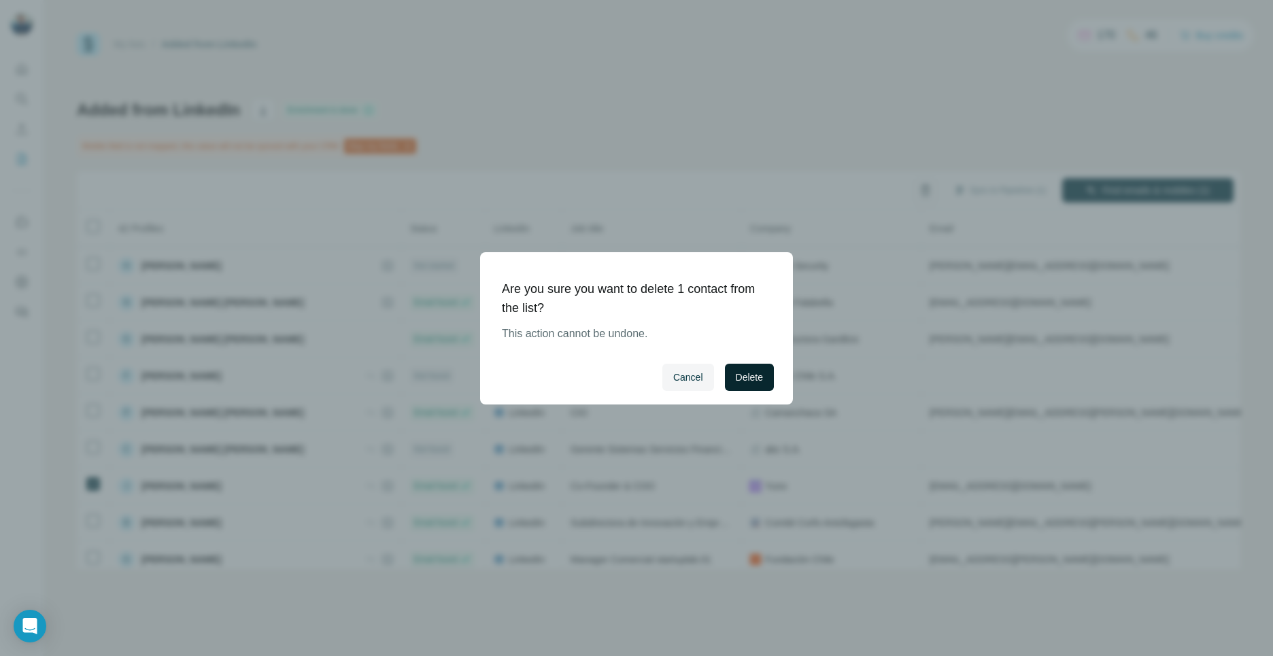
click at [768, 377] on button "Delete" at bounding box center [749, 377] width 49 height 27
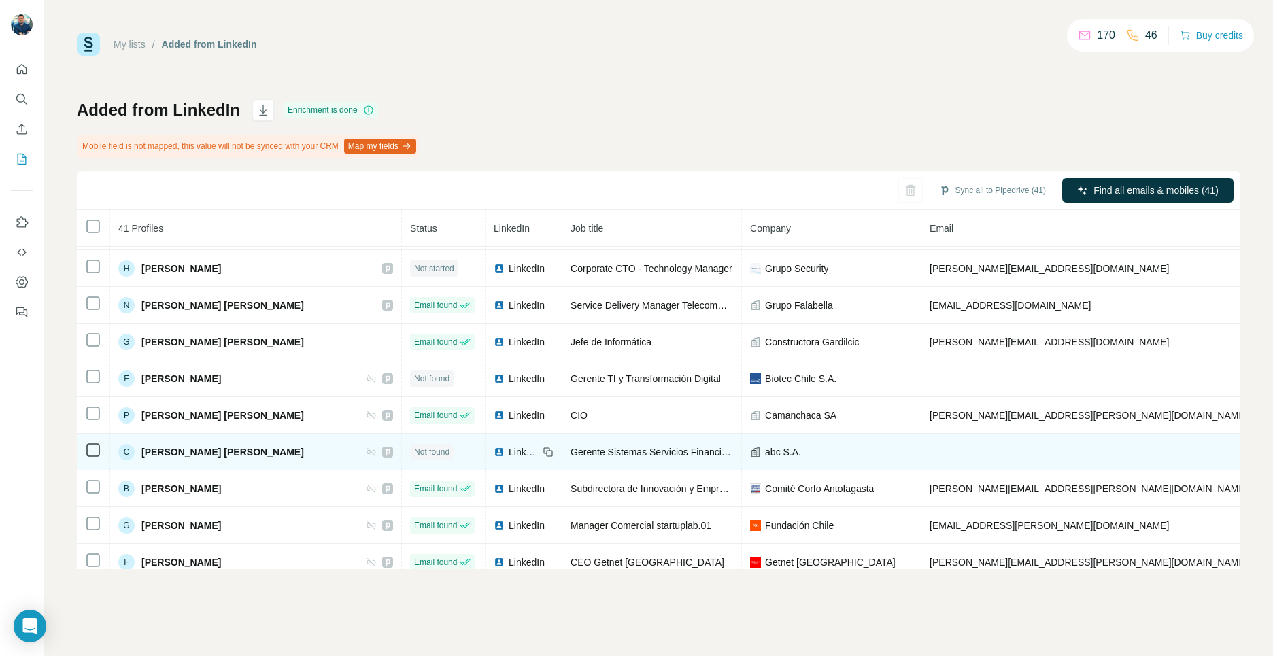
scroll to position [692, 0]
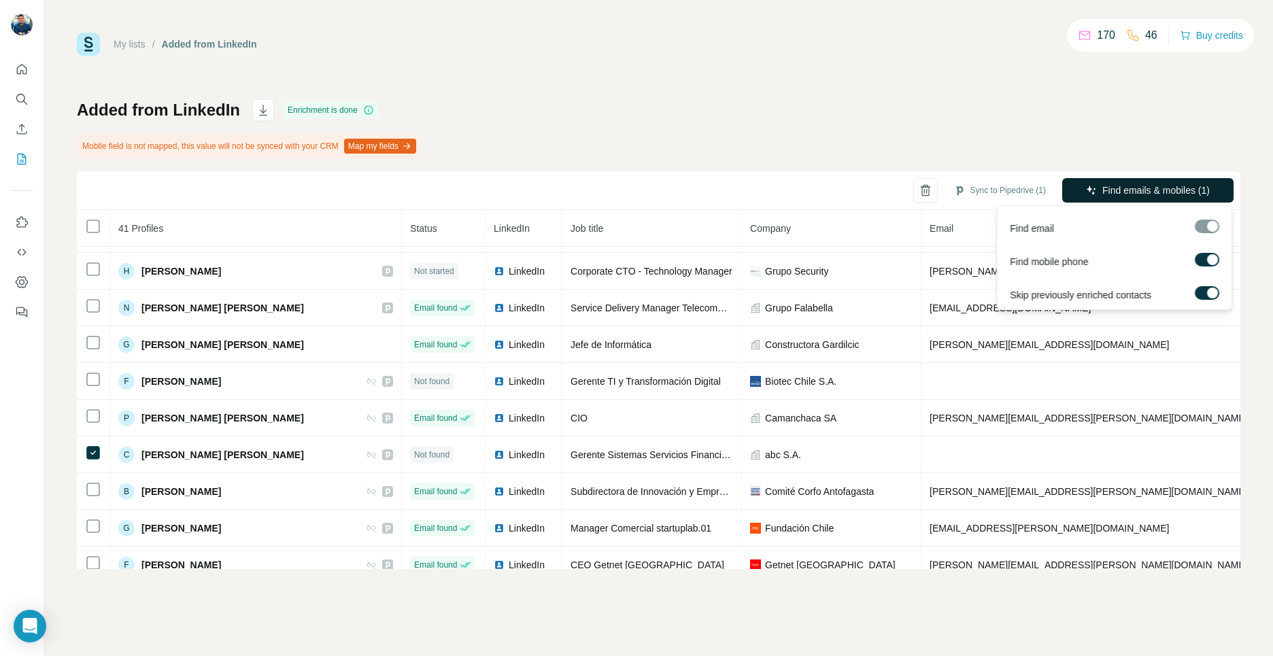
click at [1113, 188] on span "Find emails & mobiles (1)" at bounding box center [1155, 191] width 107 height 14
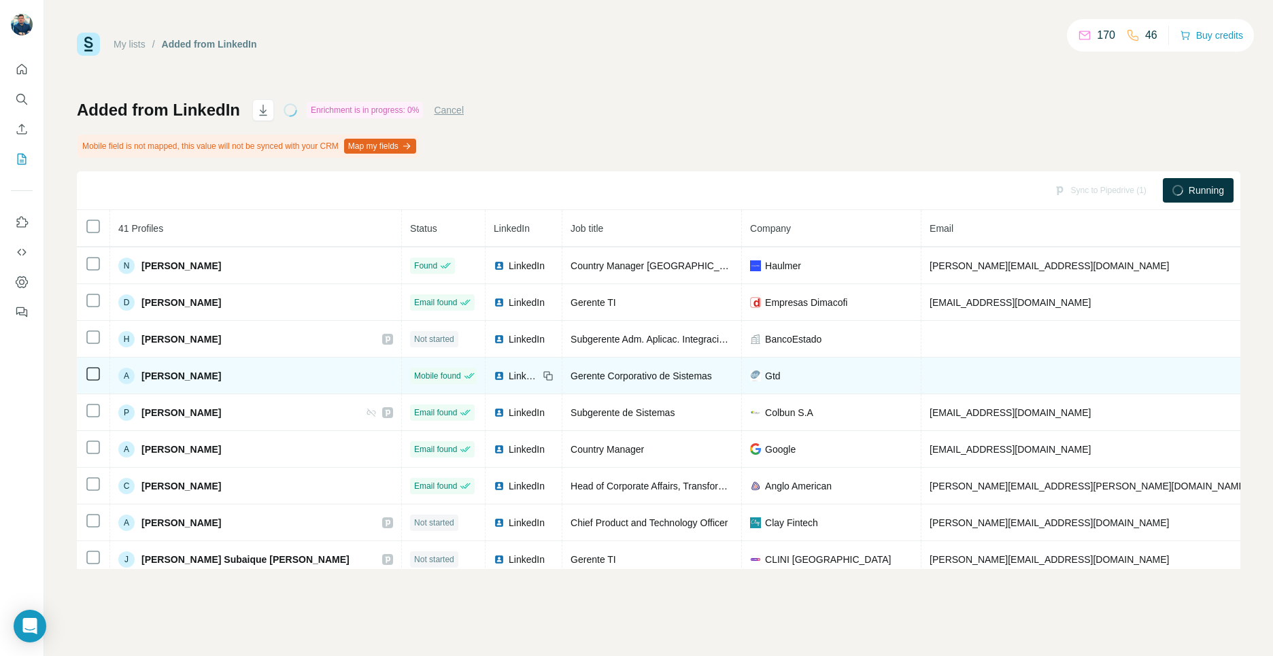
scroll to position [0, 0]
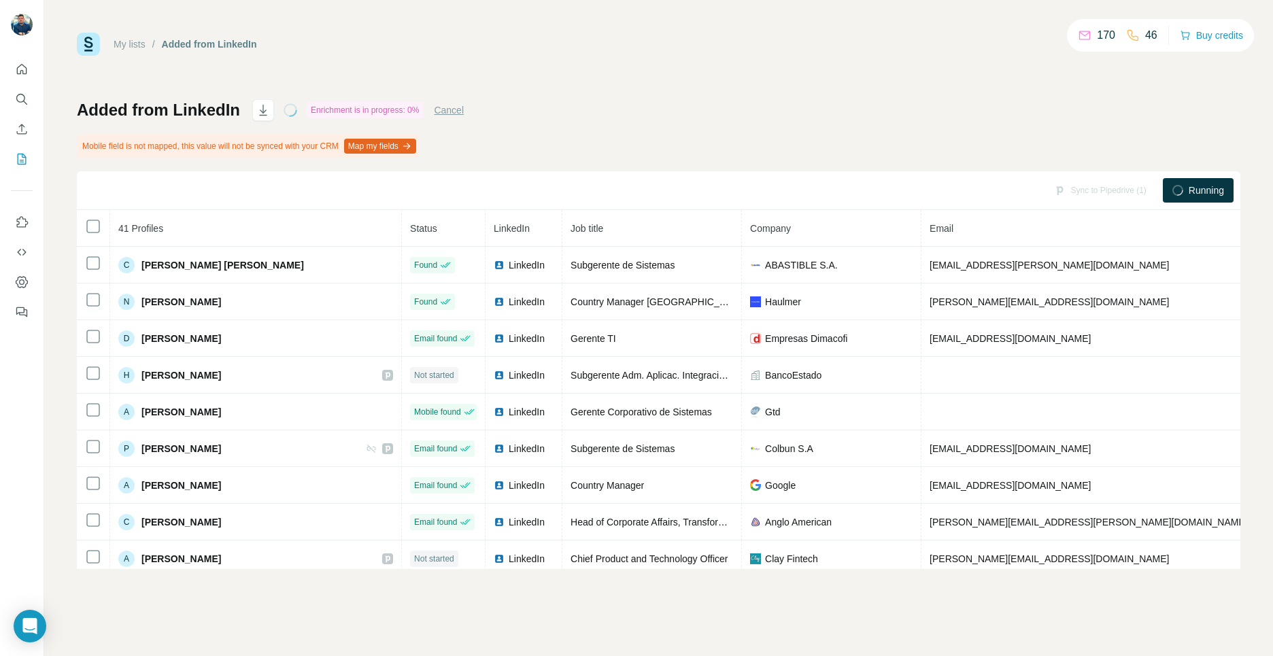
click at [214, 235] on th "41 Profiles" at bounding box center [256, 228] width 292 height 37
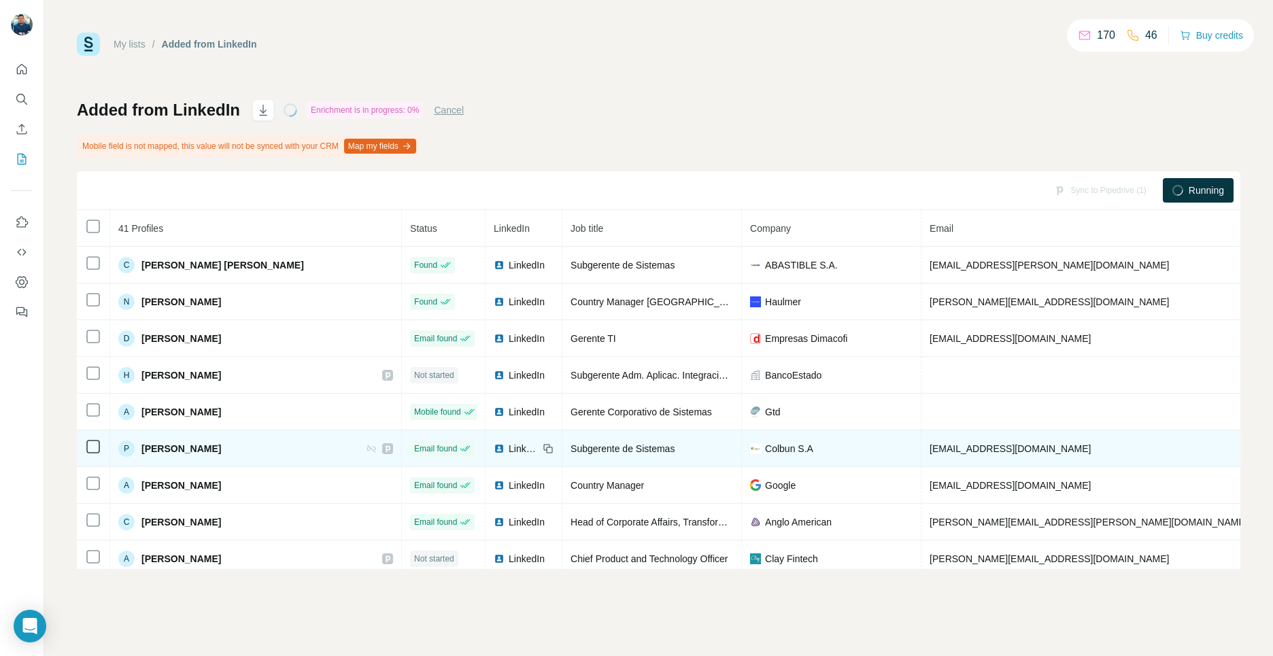
click at [377, 450] on icon at bounding box center [371, 448] width 11 height 11
click at [375, 447] on icon at bounding box center [371, 449] width 8 height 8
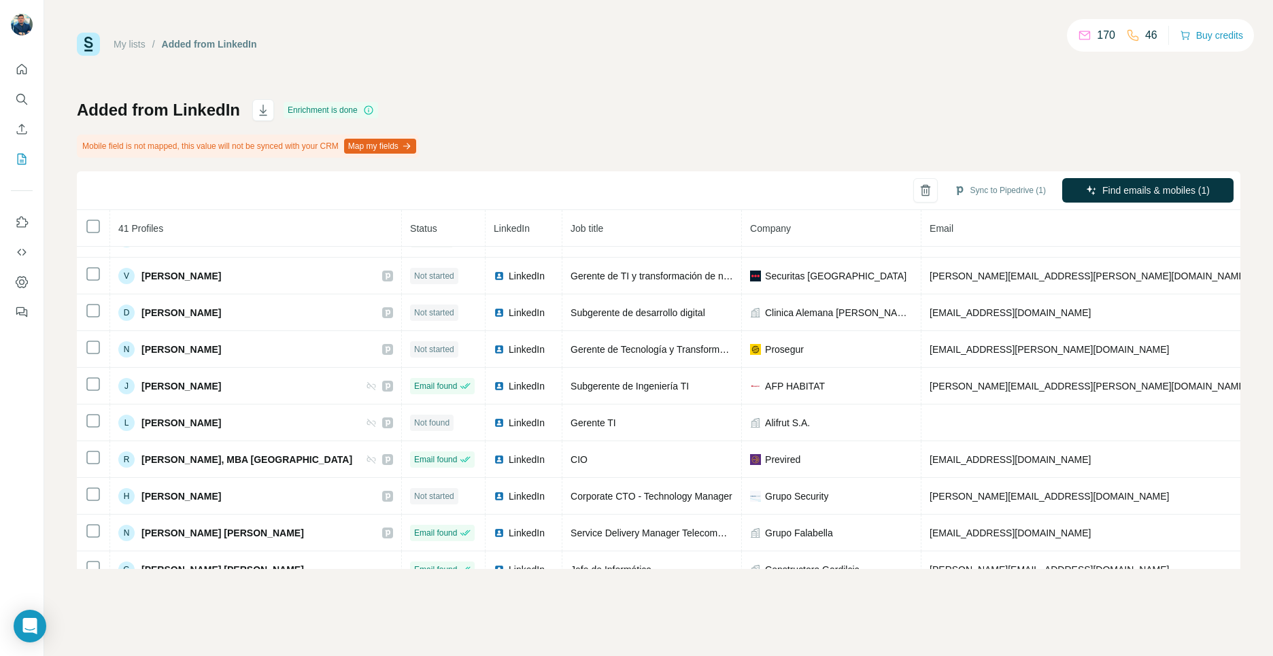
scroll to position [510, 0]
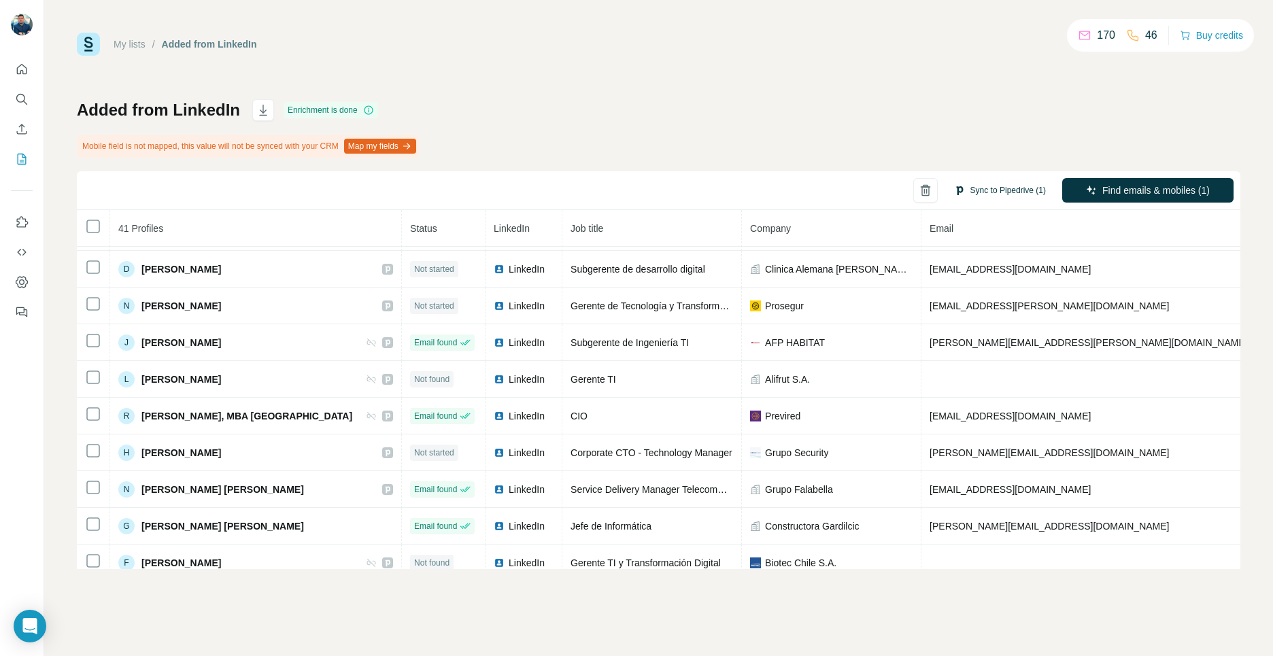
click at [1026, 187] on button "Sync to Pipedrive (1)" at bounding box center [1000, 190] width 111 height 20
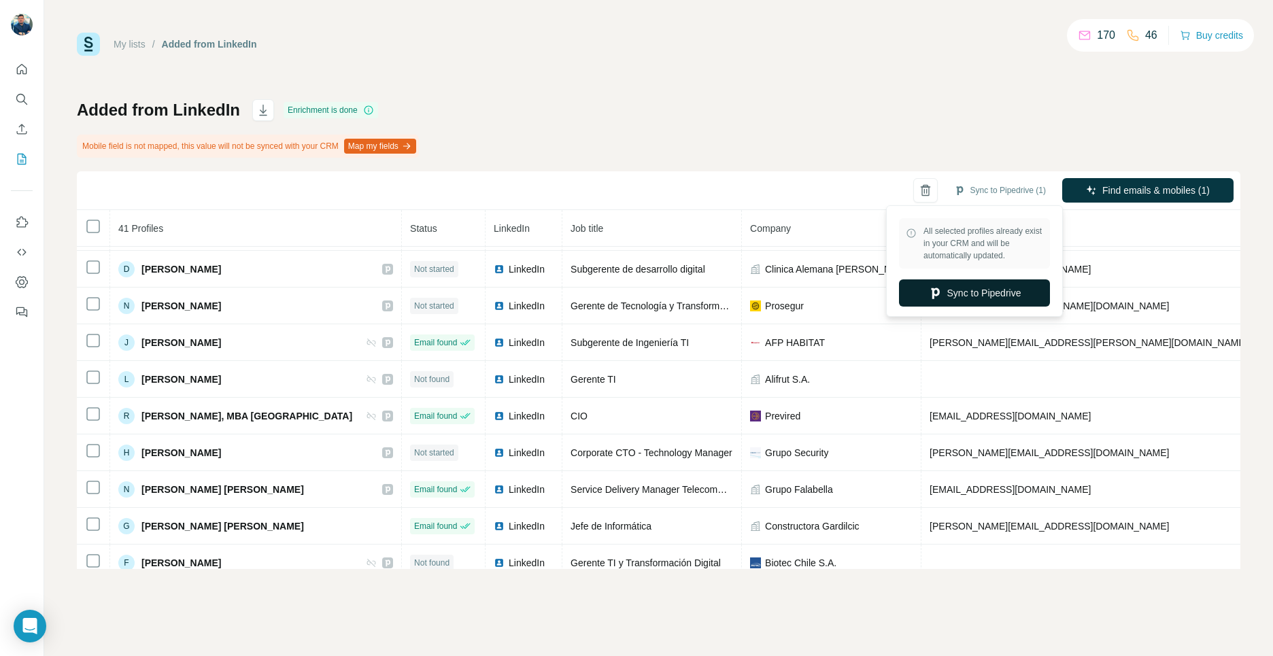
click at [963, 292] on button "Sync to Pipedrive" at bounding box center [974, 293] width 151 height 27
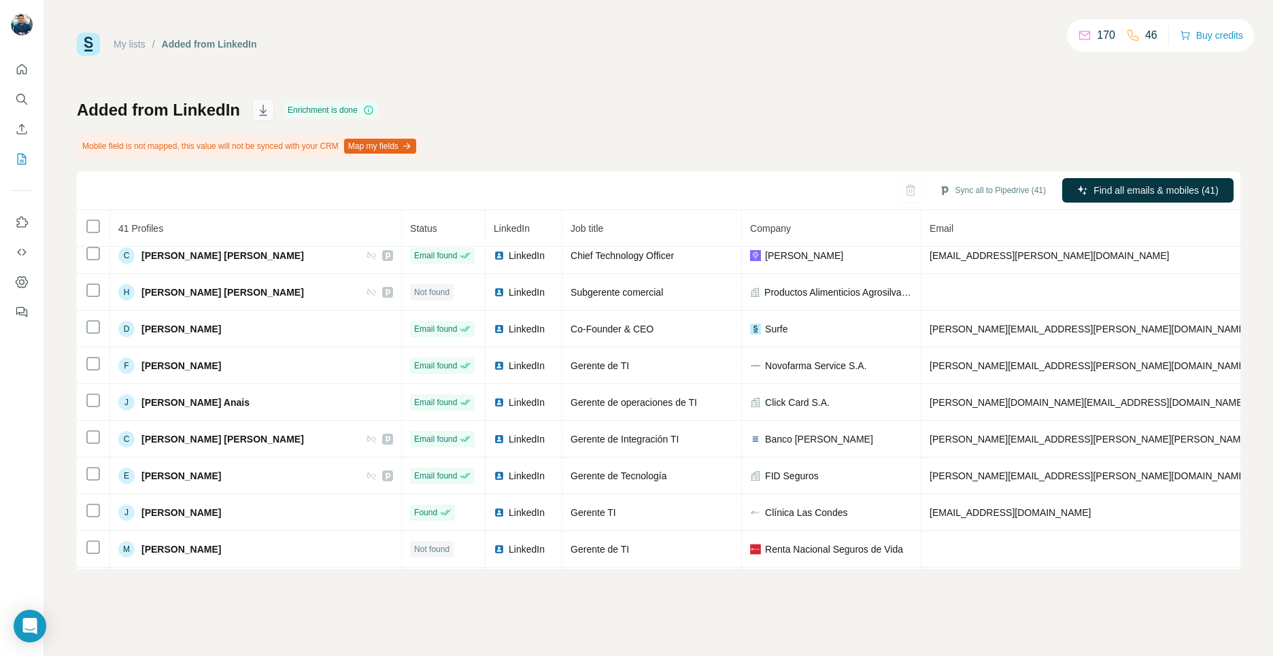
scroll to position [950, 0]
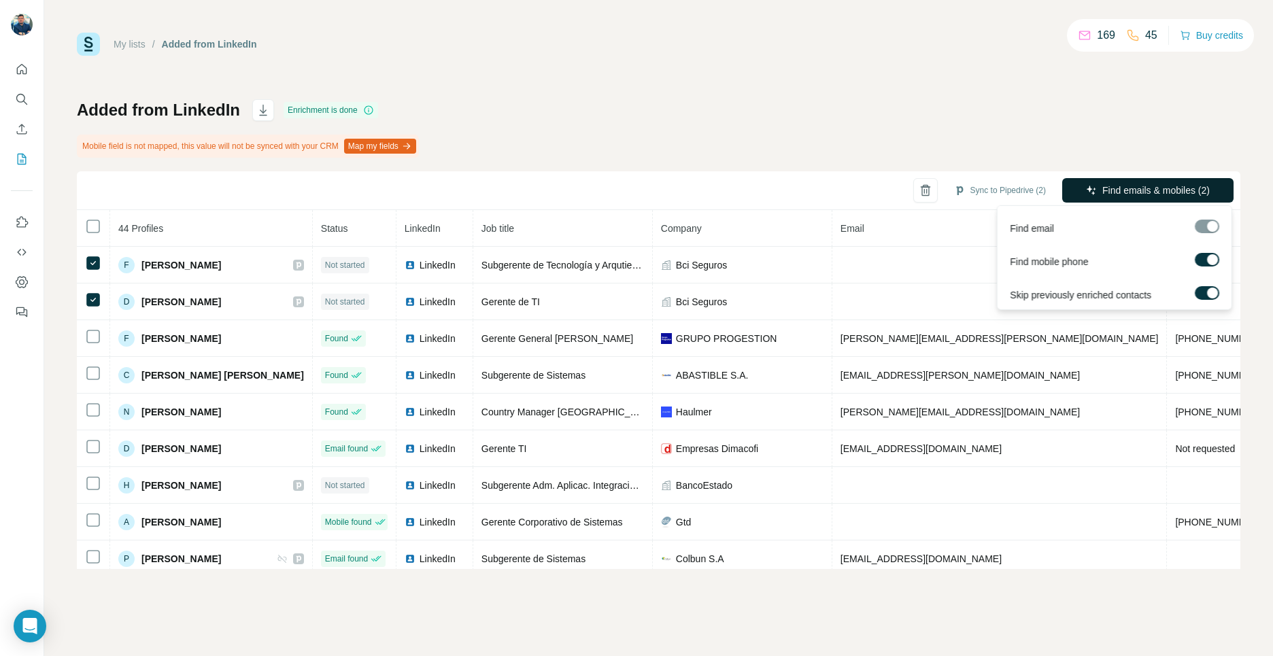
click at [1102, 190] on span "Find emails & mobiles (2)" at bounding box center [1155, 191] width 107 height 14
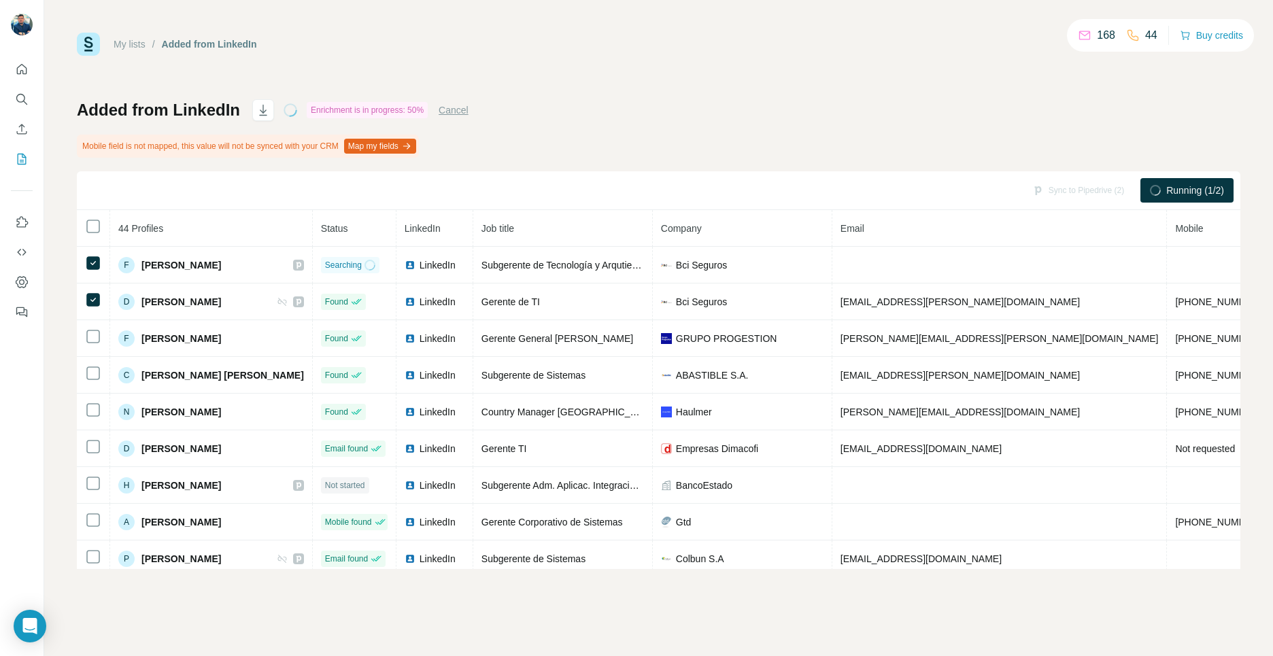
click at [919, 142] on div "Added from LinkedIn Enrichment is in progress: 50% Cancel Mobile field is not m…" at bounding box center [659, 334] width 1164 height 470
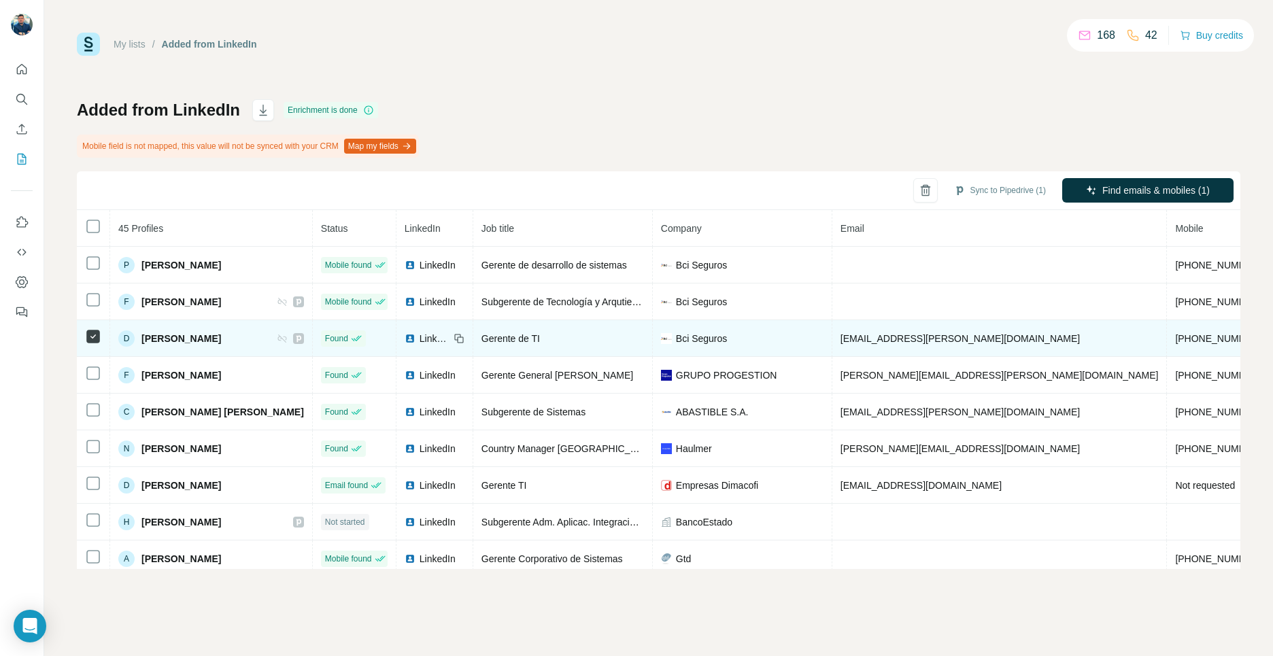
click at [90, 328] on icon at bounding box center [93, 336] width 16 height 16
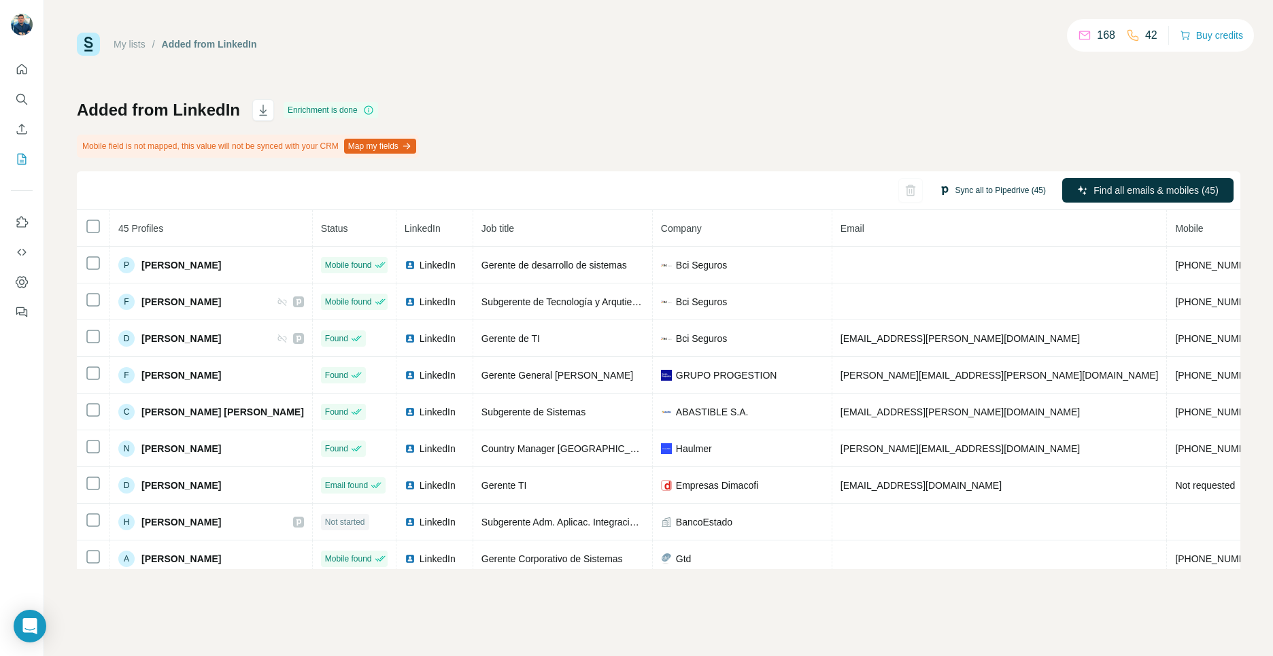
click at [985, 186] on button "Sync all to Pipedrive (45)" at bounding box center [993, 190] width 126 height 20
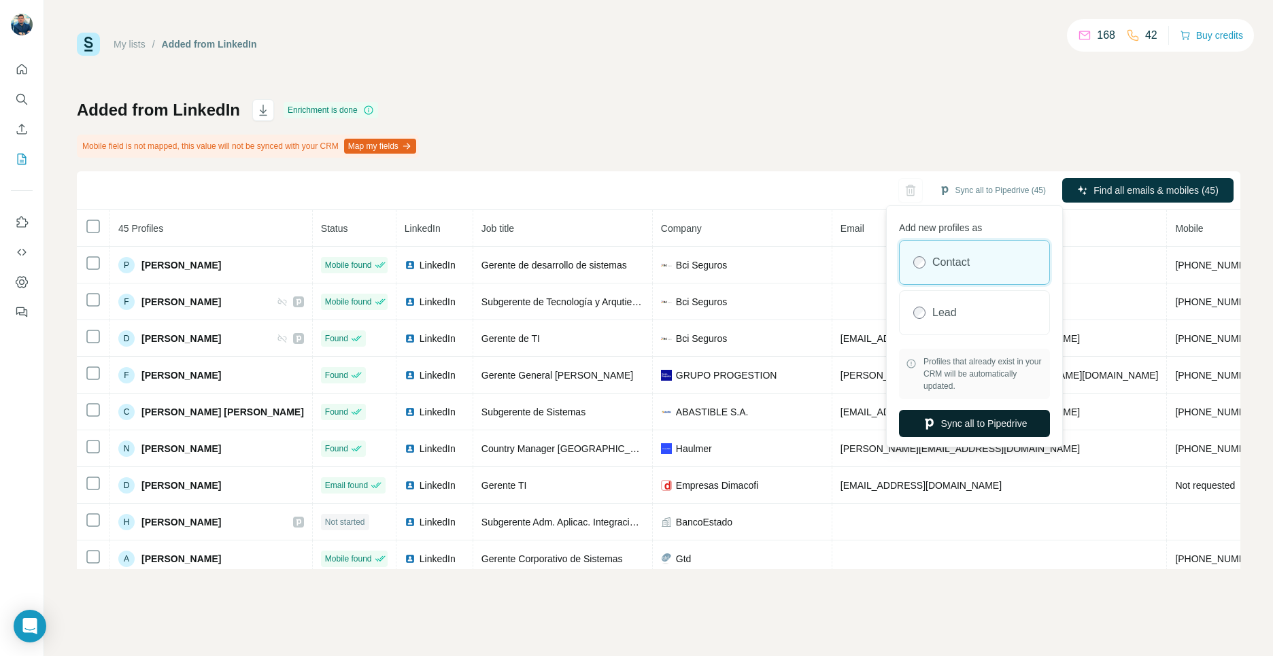
click at [976, 428] on button "Sync all to Pipedrive" at bounding box center [974, 423] width 151 height 27
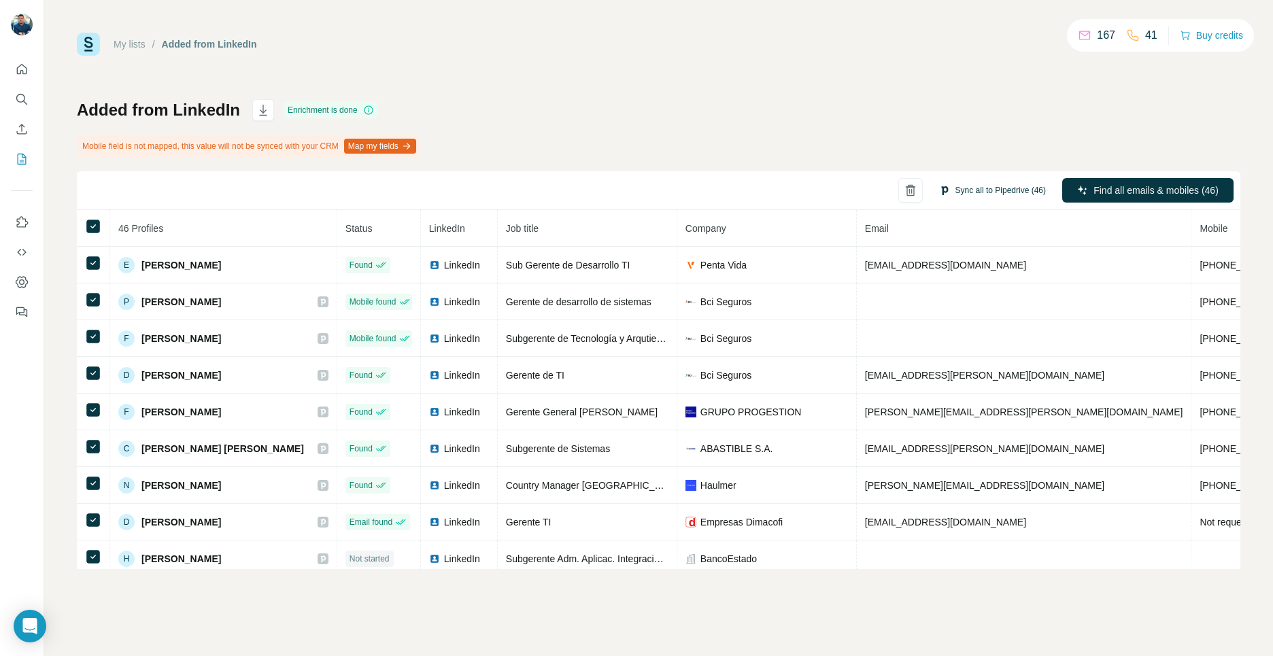
click at [1004, 195] on button "Sync all to Pipedrive (46)" at bounding box center [993, 190] width 126 height 20
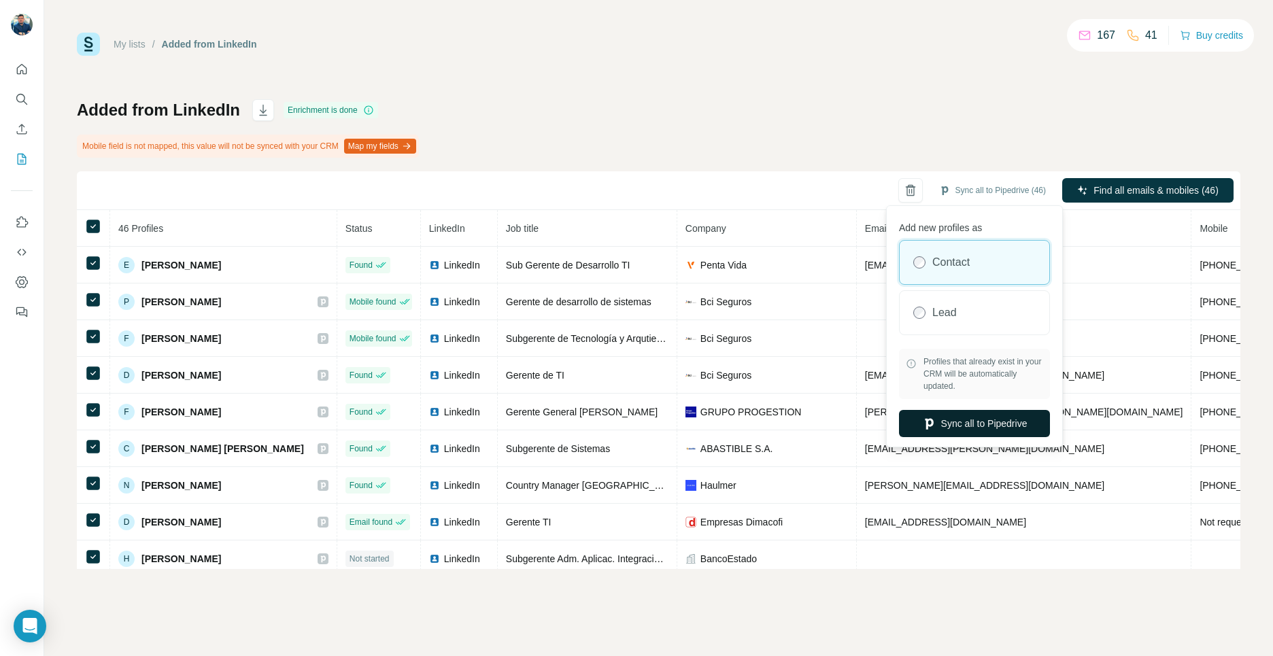
click at [996, 422] on button "Sync all to Pipedrive" at bounding box center [974, 423] width 151 height 27
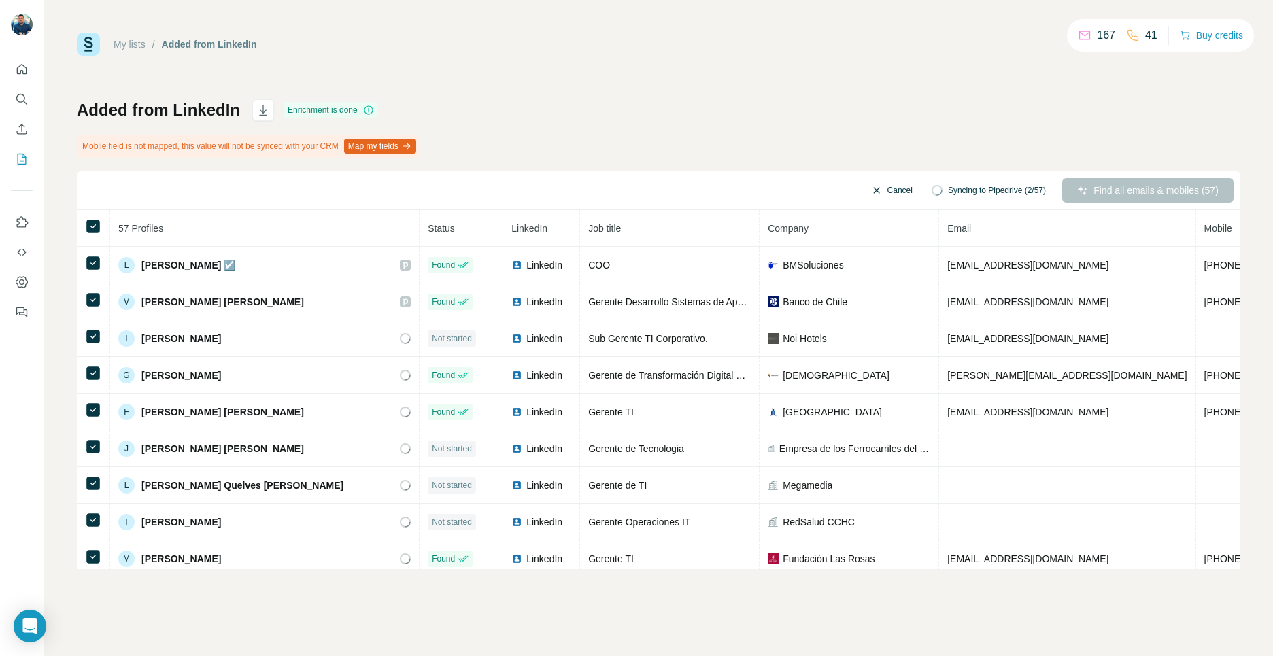
click at [890, 188] on button "Cancel" at bounding box center [892, 190] width 61 height 24
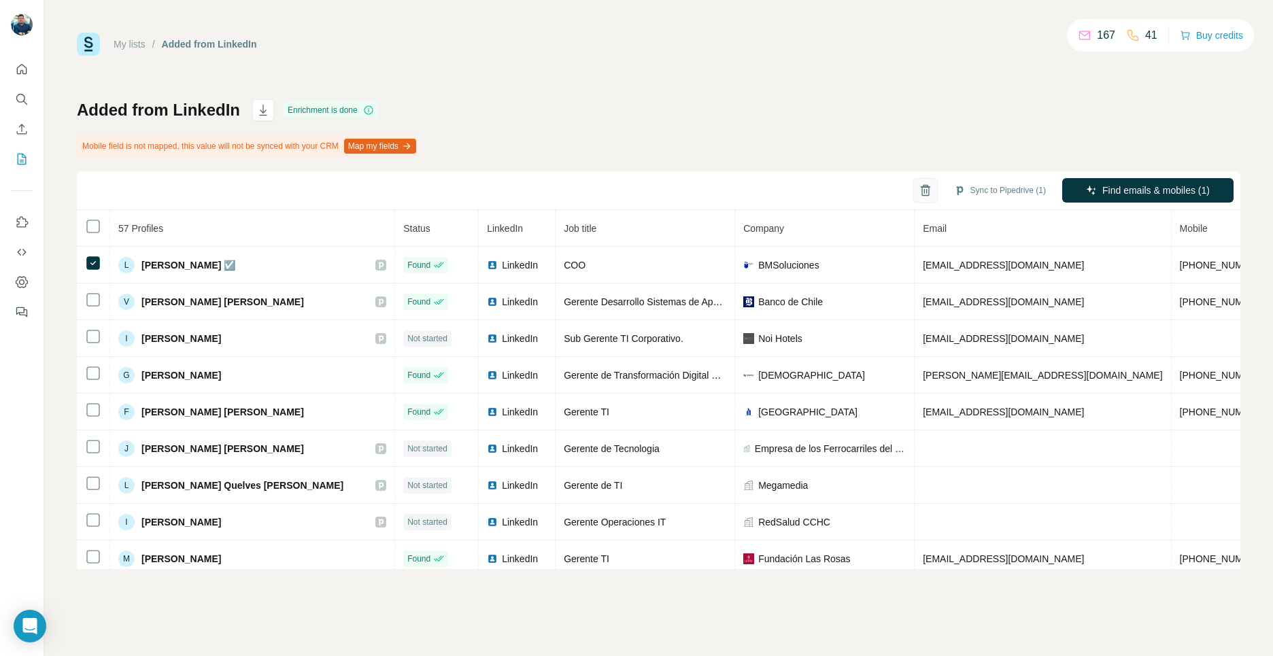
click at [927, 193] on icon "button" at bounding box center [926, 191] width 14 height 14
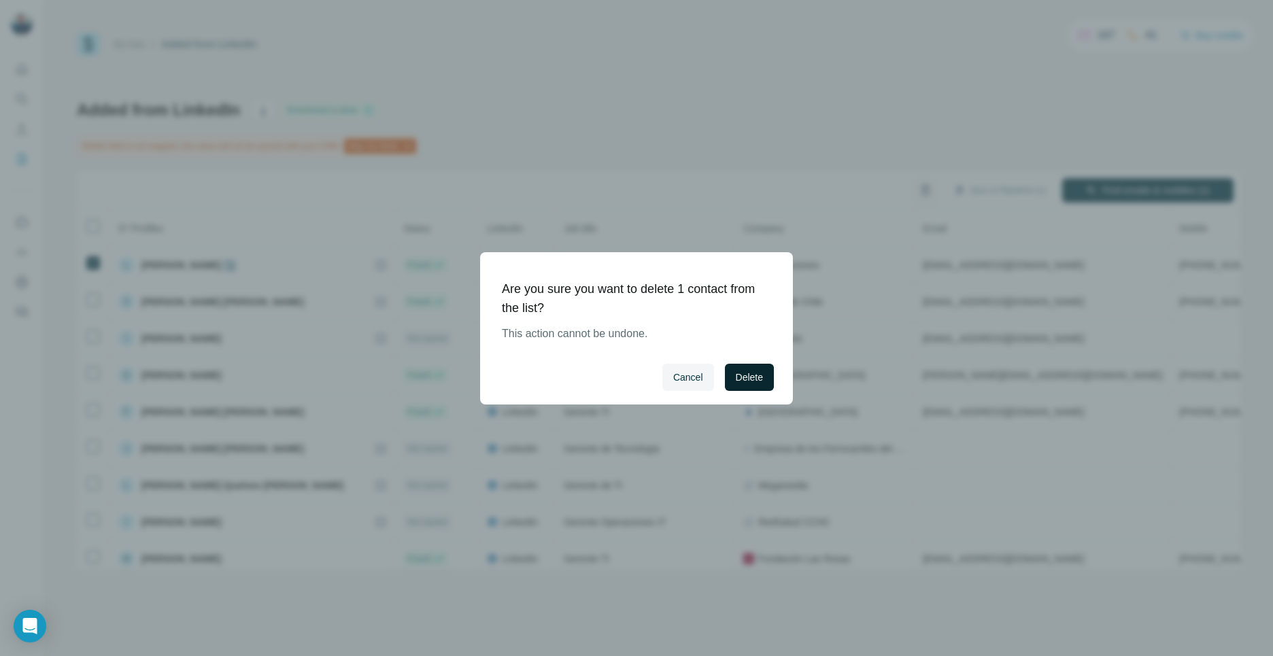
drag, startPoint x: 752, startPoint y: 358, endPoint x: 747, endPoint y: 373, distance: 15.9
click at [752, 361] on div "Cancel Delete" at bounding box center [636, 377] width 313 height 54
click at [746, 375] on span "Delete" at bounding box center [749, 378] width 27 height 14
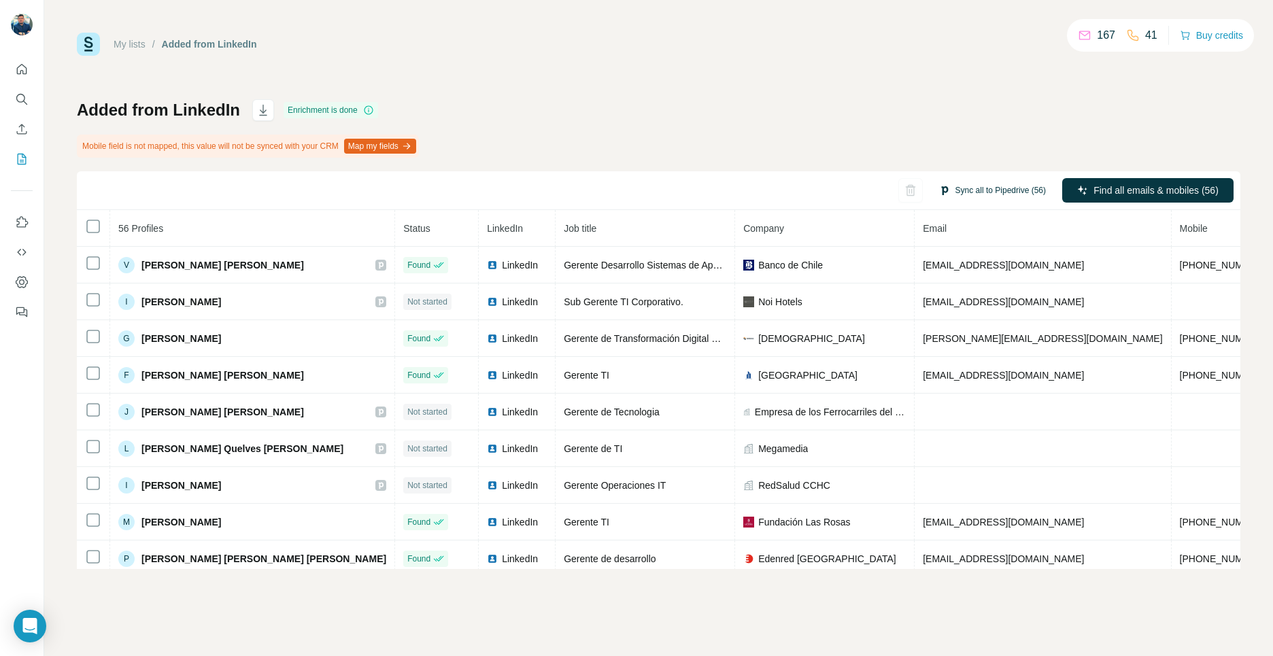
click at [996, 200] on button "Sync all to Pipedrive (56)" at bounding box center [993, 190] width 126 height 20
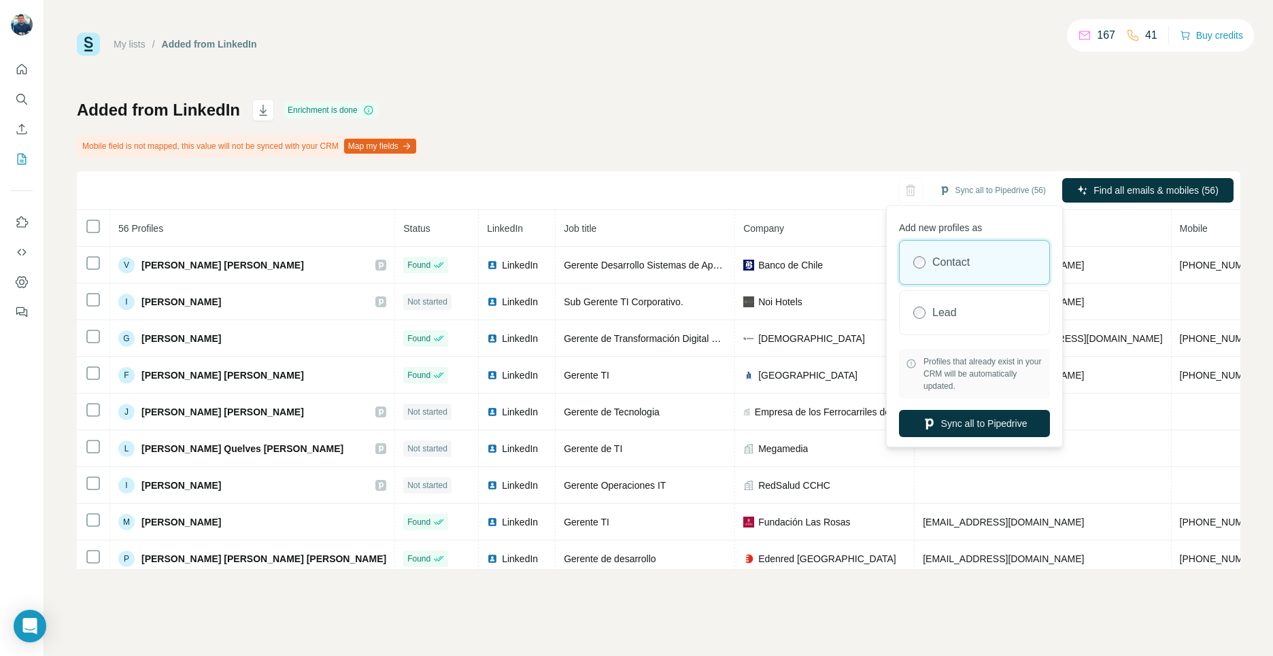
click at [984, 274] on div "Contact" at bounding box center [975, 263] width 150 height 44
click at [978, 426] on button "Sync all to Pipedrive" at bounding box center [974, 423] width 151 height 27
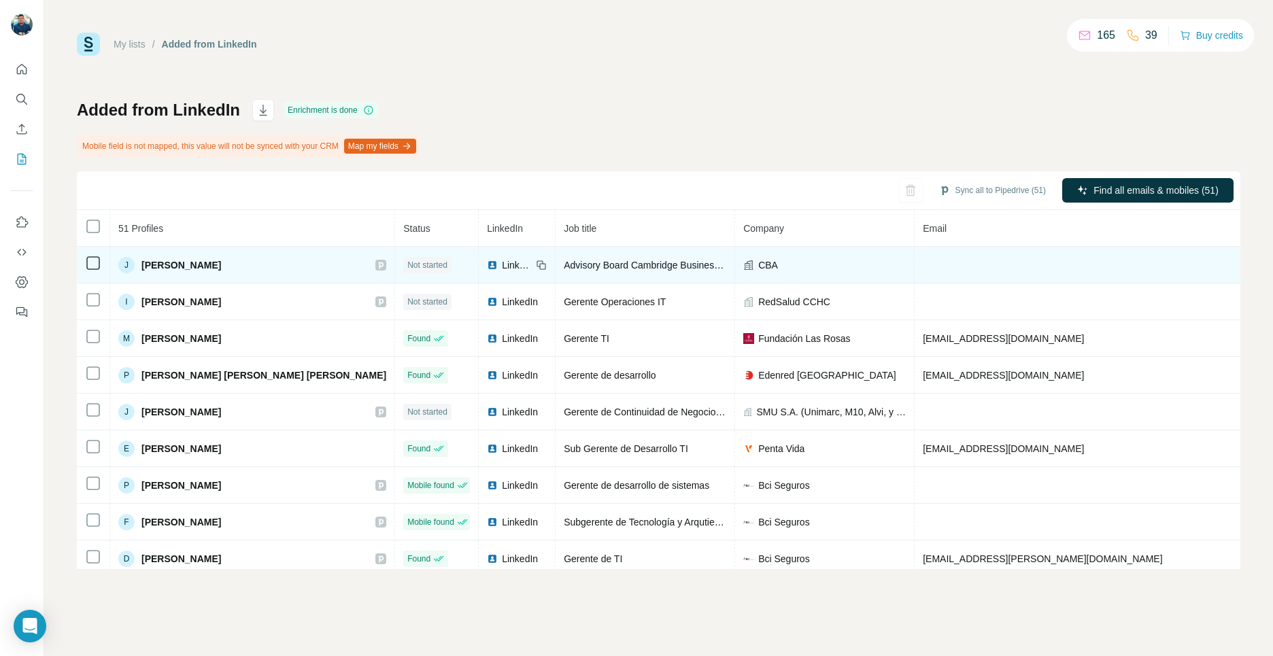
click at [735, 271] on td "CBA" at bounding box center [825, 265] width 180 height 37
click at [758, 266] on span "CBA" at bounding box center [768, 265] width 20 height 14
click at [761, 254] on td "CBA" at bounding box center [825, 265] width 180 height 37
click at [944, 265] on td at bounding box center [1082, 265] width 335 height 37
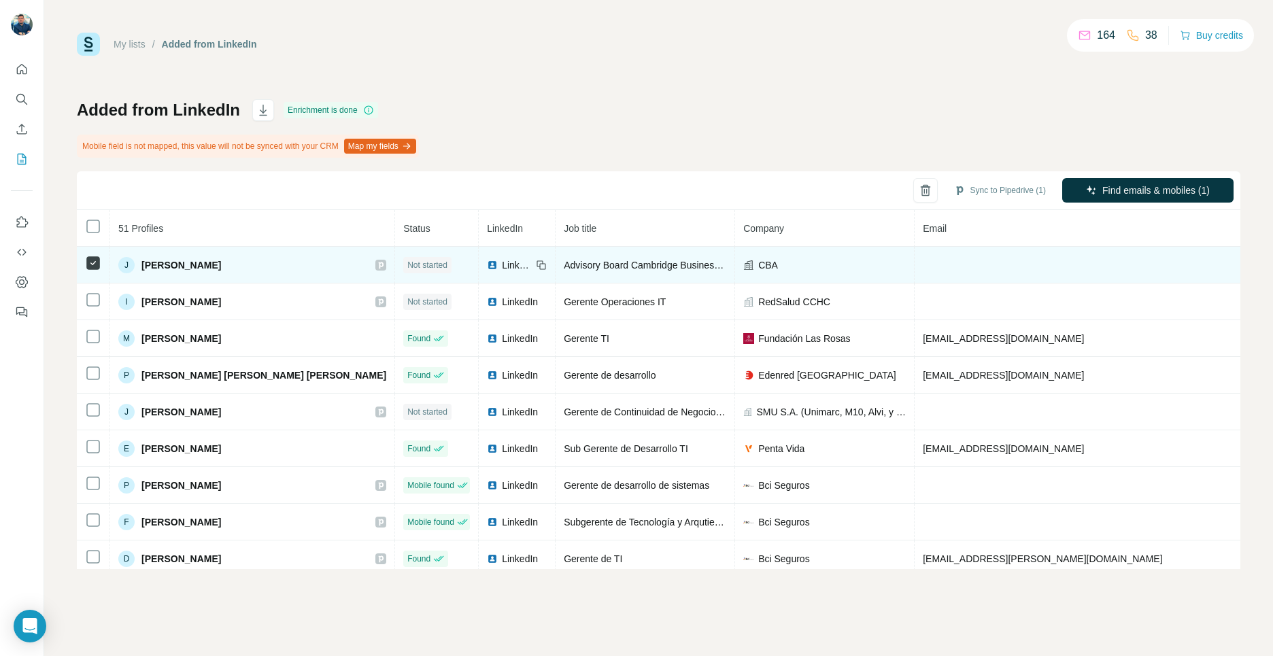
click at [930, 267] on td at bounding box center [1082, 265] width 335 height 37
click at [919, 265] on td at bounding box center [1082, 265] width 335 height 37
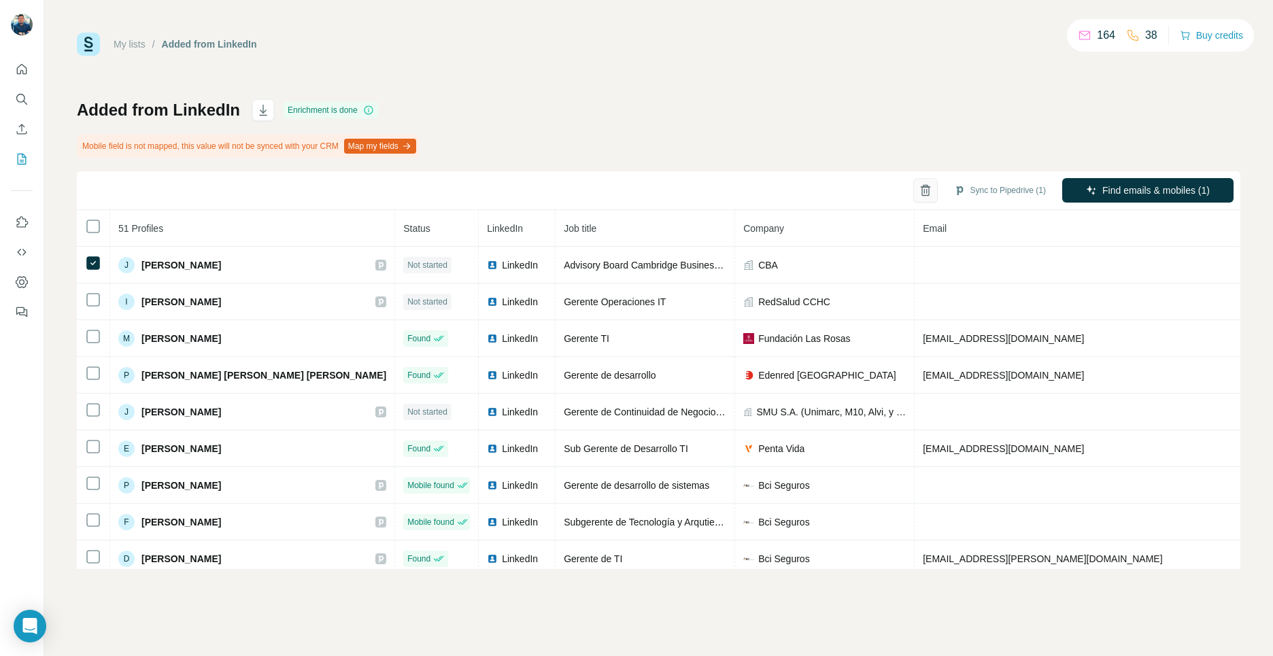
click at [924, 194] on icon "button" at bounding box center [926, 191] width 14 height 14
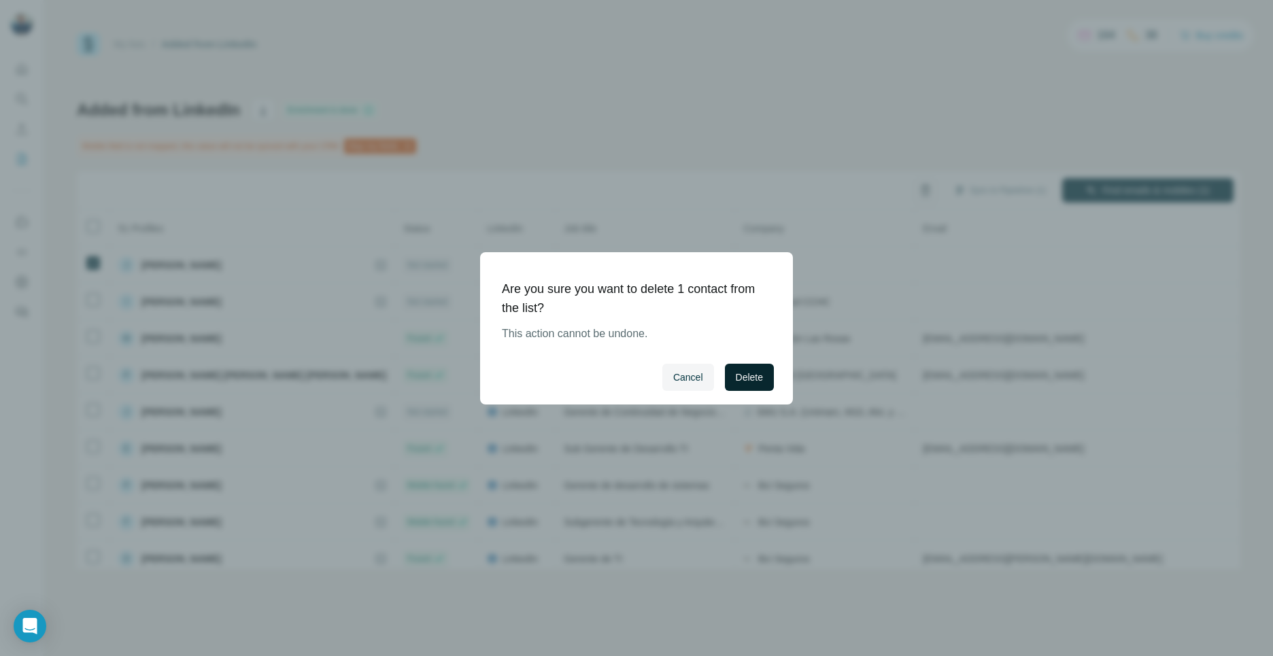
click at [751, 378] on span "Delete" at bounding box center [749, 378] width 27 height 14
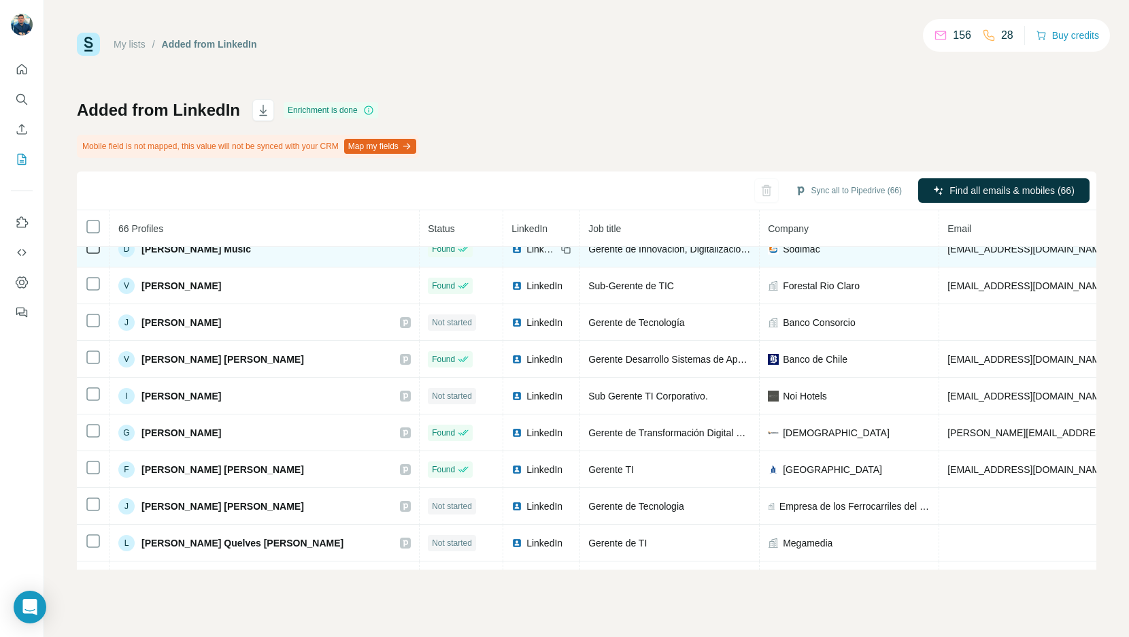
scroll to position [274, 0]
